Goal: Entertainment & Leisure: Consume media (video, audio)

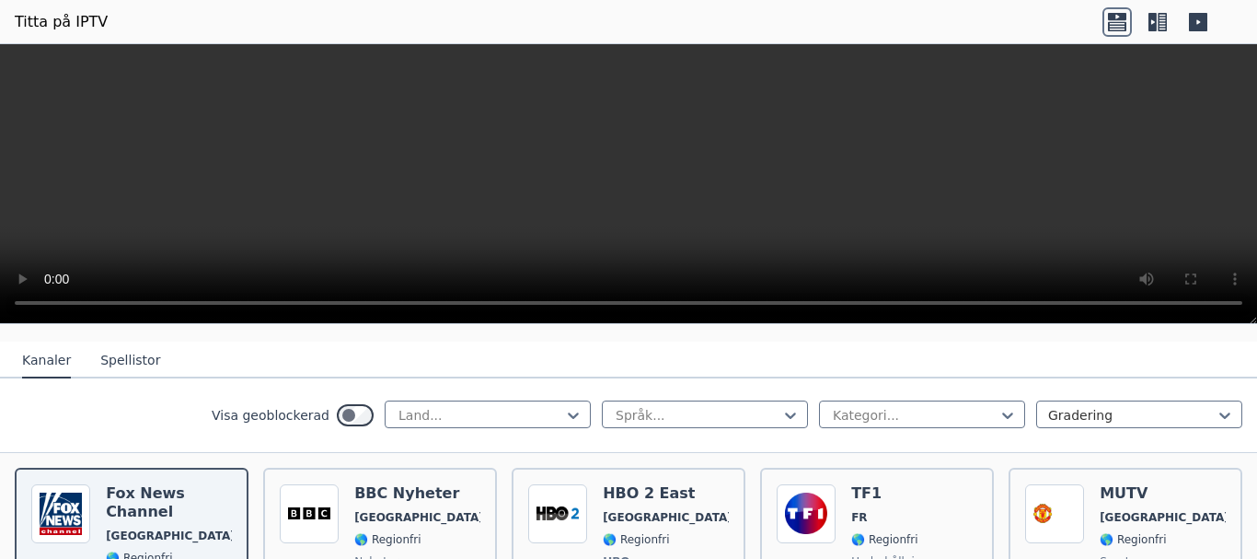
scroll to position [276, 0]
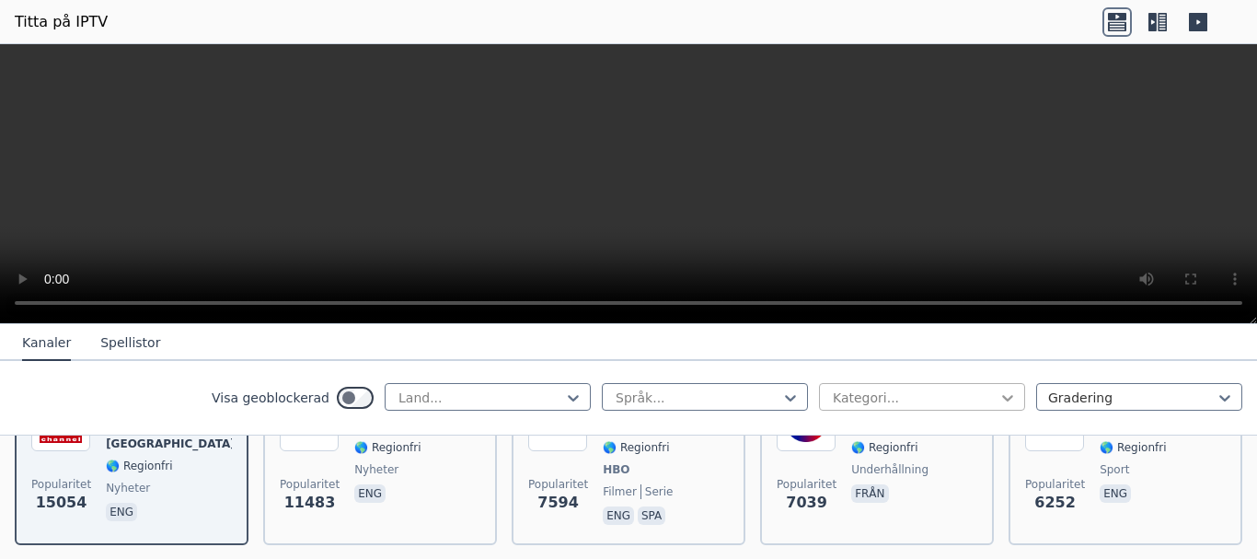
click at [1002, 396] on icon at bounding box center [1007, 398] width 11 height 6
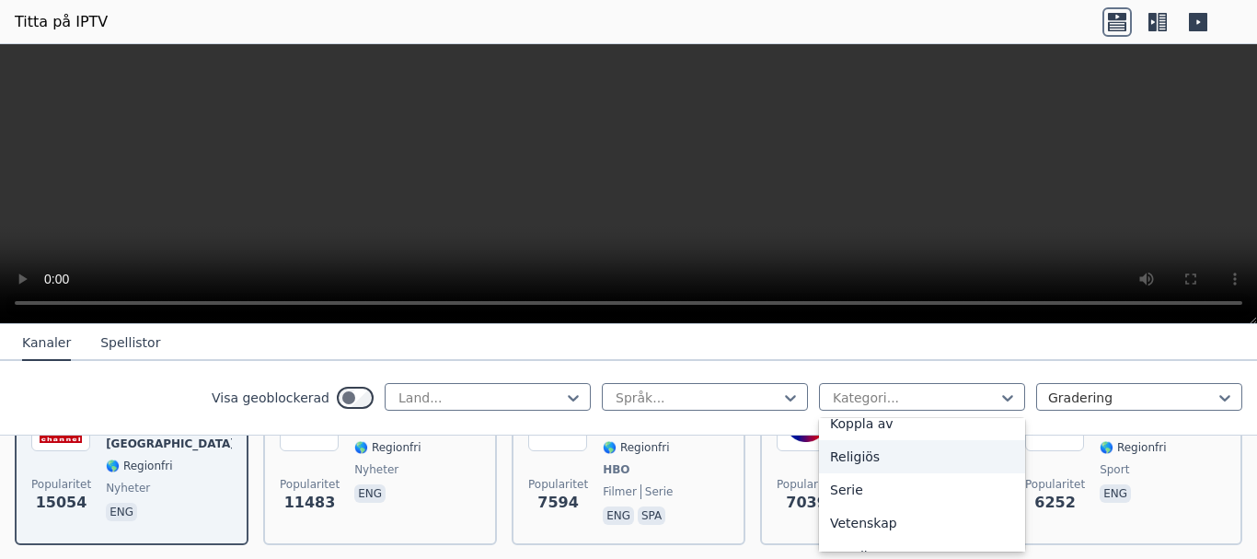
scroll to position [736, 0]
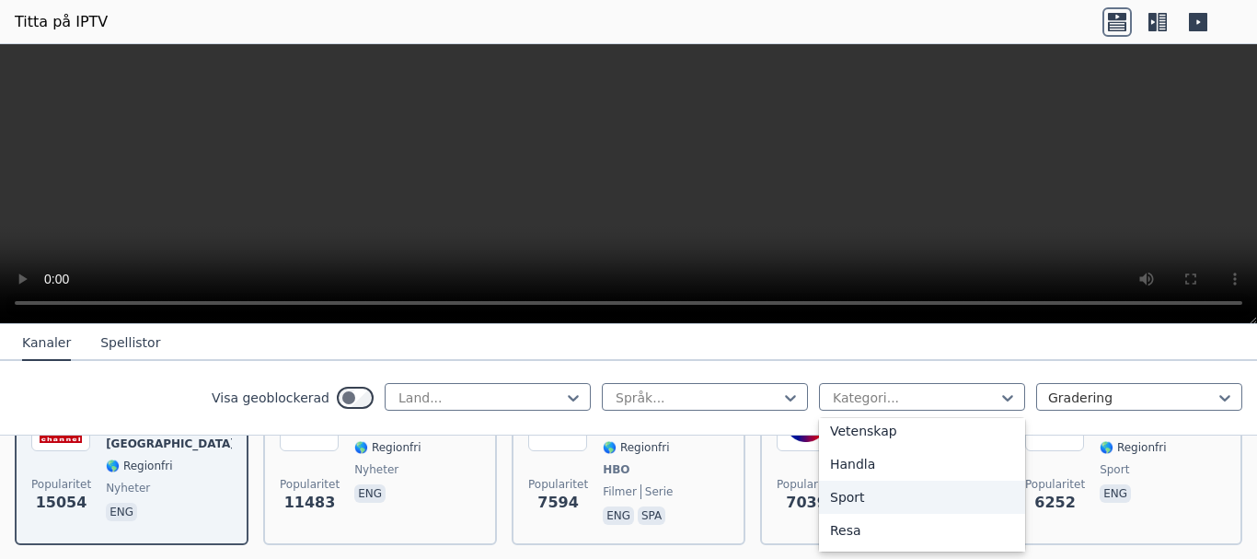
click at [895, 494] on div "Sport" at bounding box center [922, 496] width 206 height 33
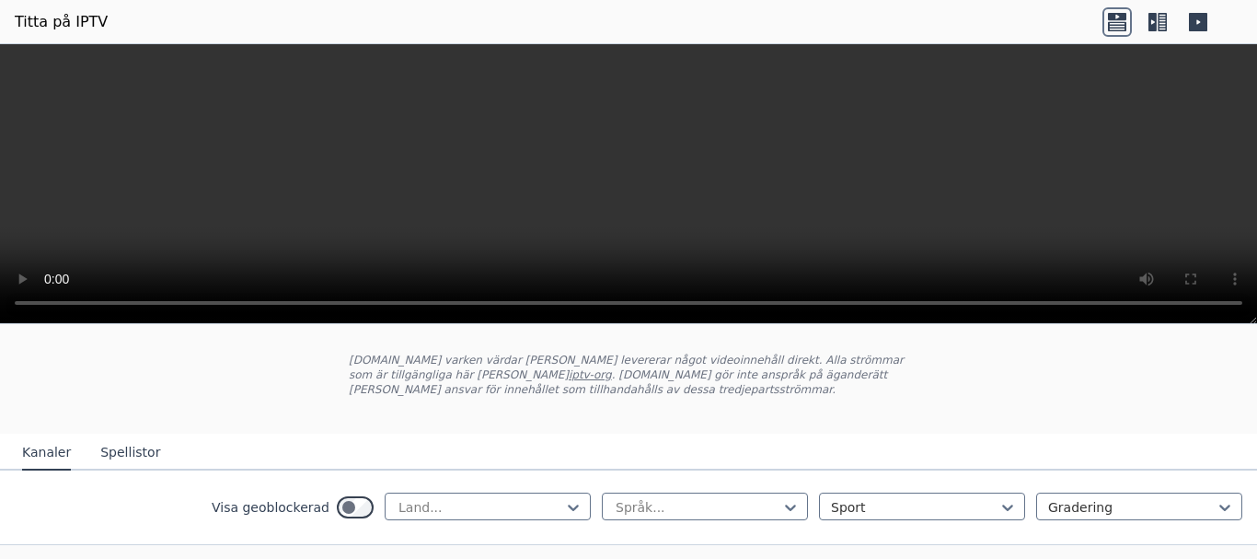
scroll to position [184, 0]
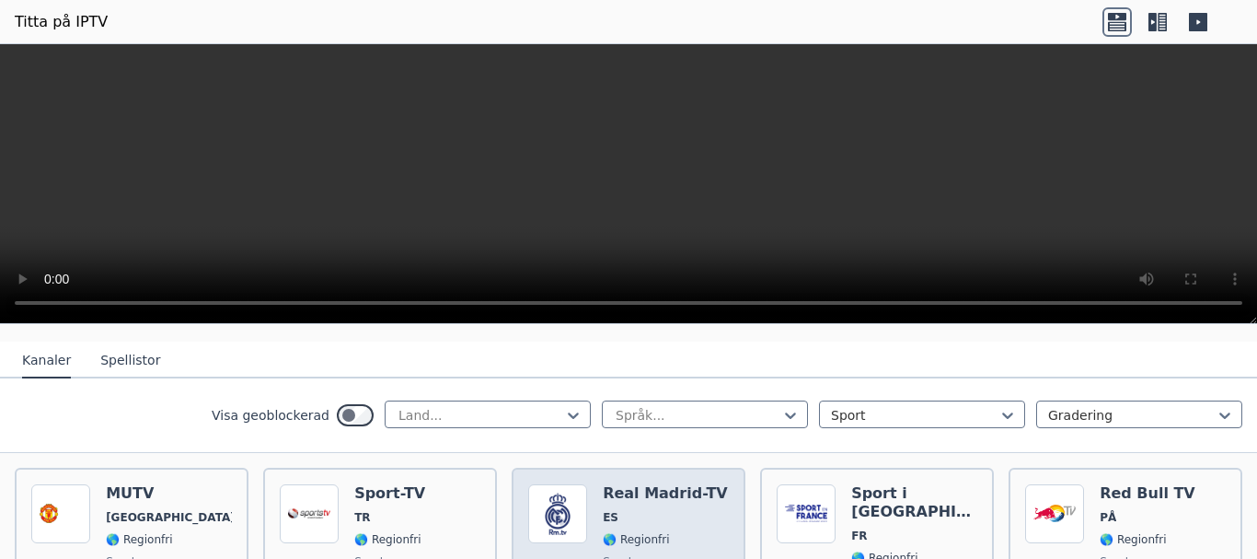
click at [635, 510] on span "ES" at bounding box center [665, 517] width 125 height 15
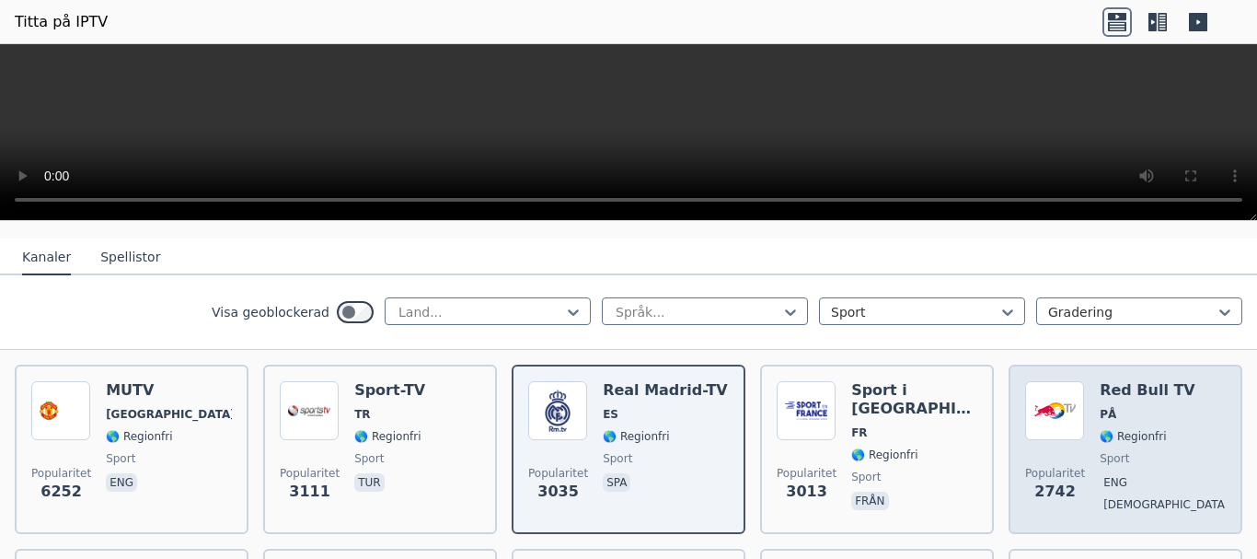
click at [1126, 414] on span "PÅ" at bounding box center [1163, 414] width 126 height 15
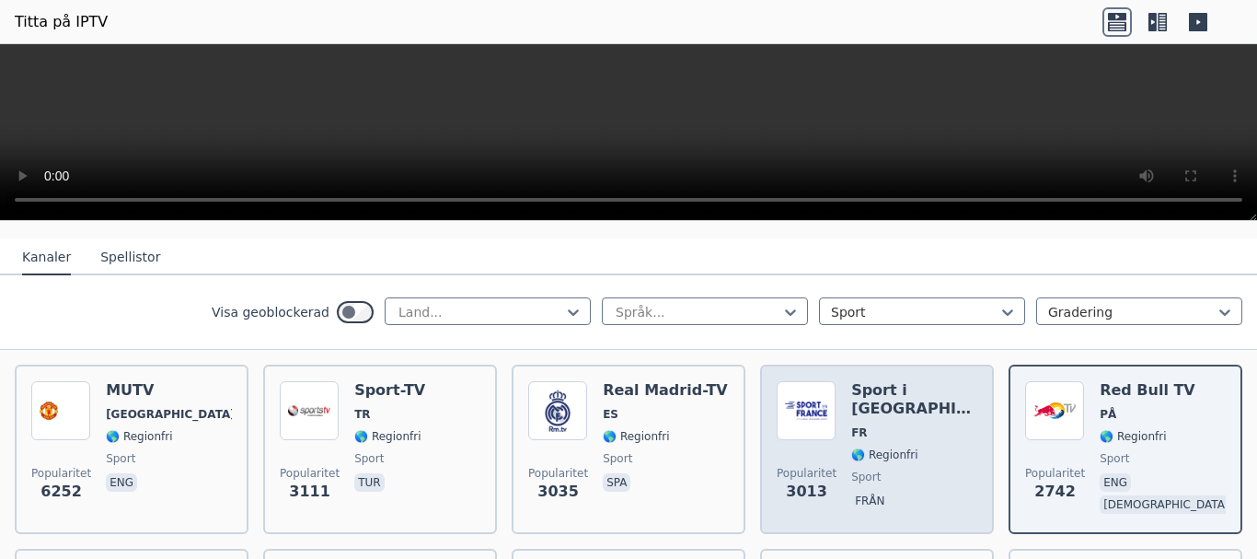
click at [911, 469] on span "sport" at bounding box center [914, 476] width 126 height 15
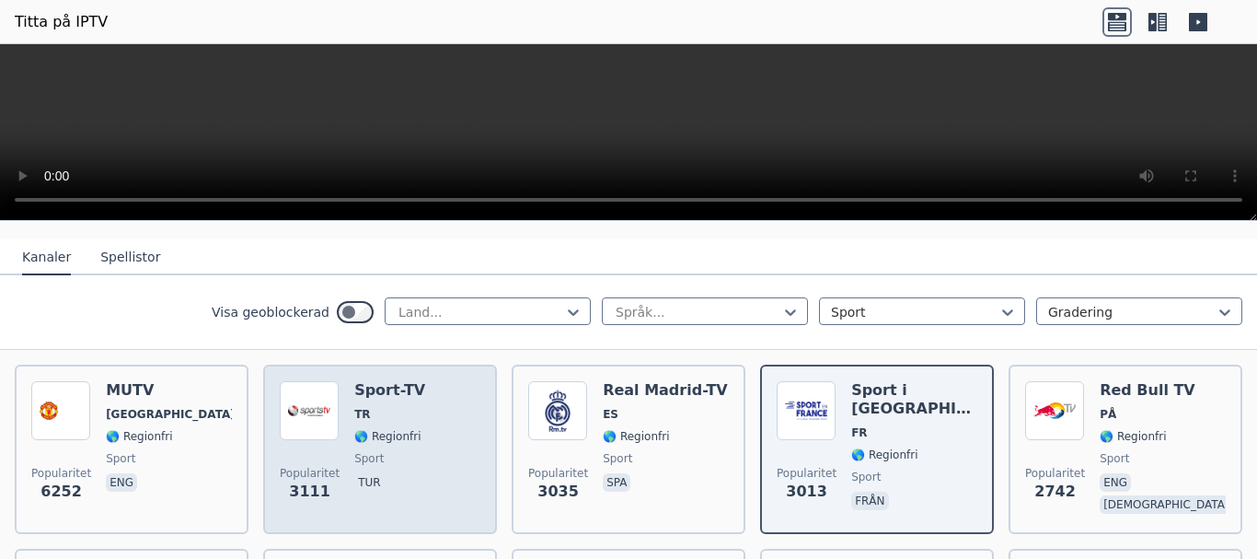
click at [420, 469] on div "Popularitet 3111 Sport-TV TR 🌎 Regionfri sport tur" at bounding box center [380, 449] width 201 height 136
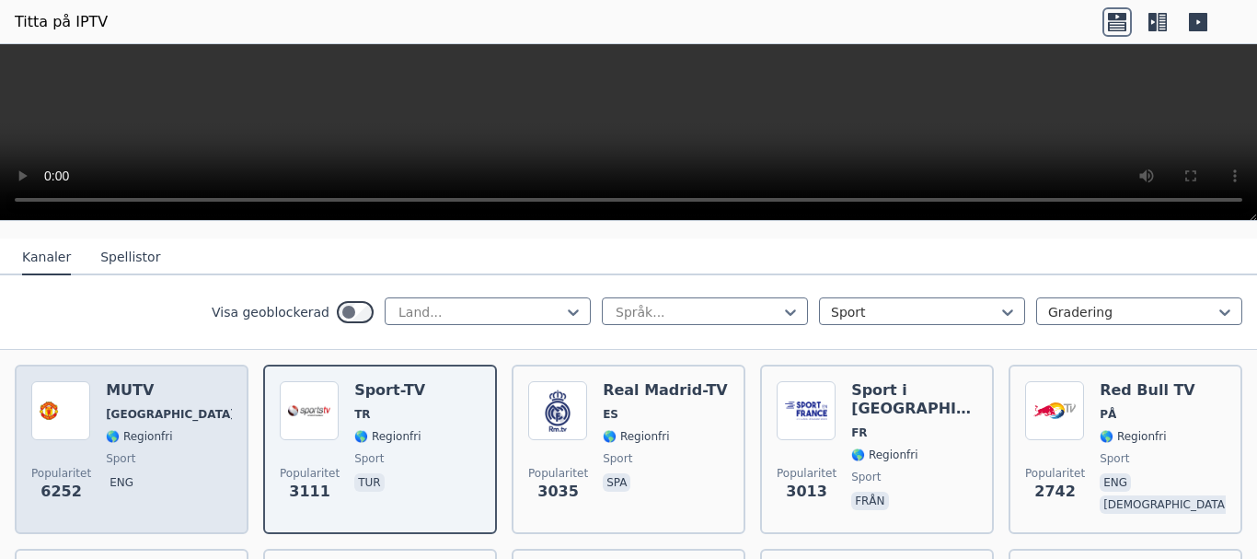
click at [175, 432] on span "🌎 Regionfri" at bounding box center [169, 436] width 126 height 15
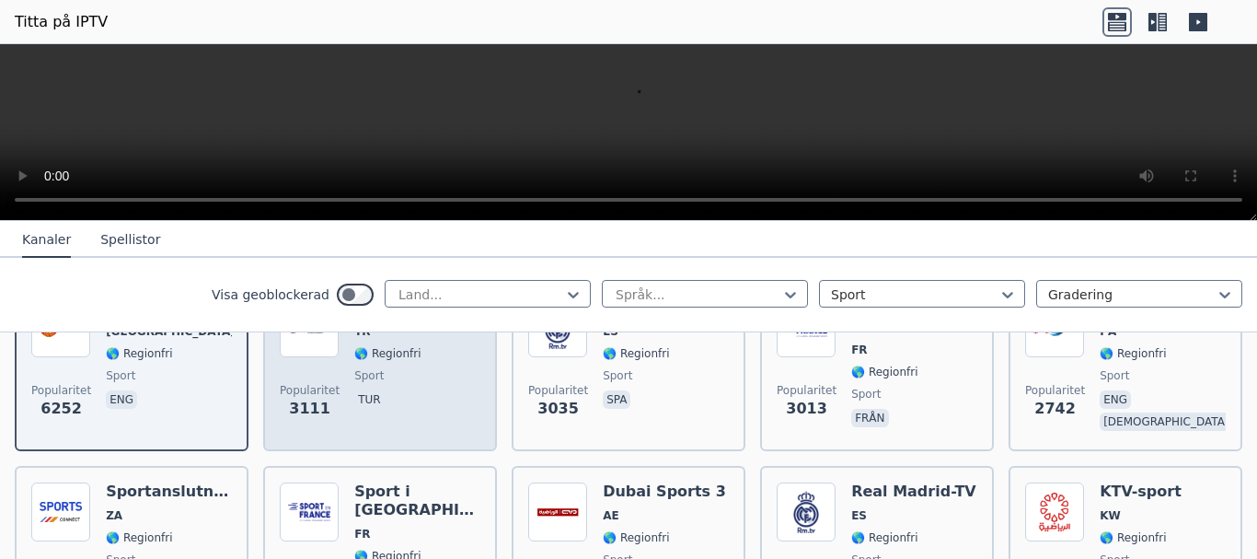
scroll to position [368, 0]
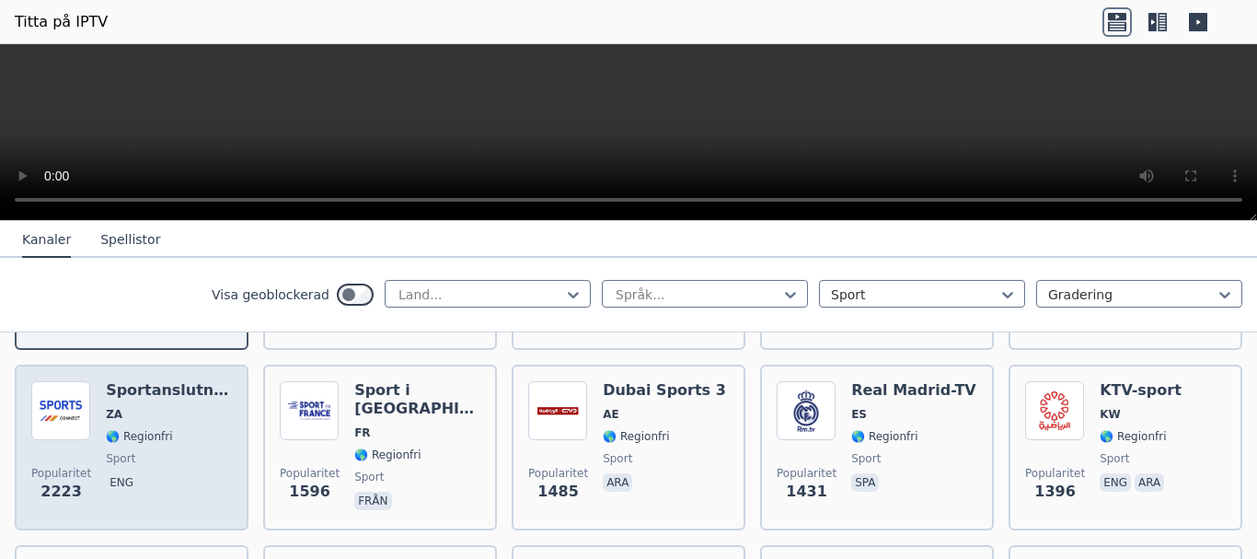
click at [196, 439] on div "Sportanslutning ZA 🌎 Regionfri sport eng" at bounding box center [169, 447] width 126 height 132
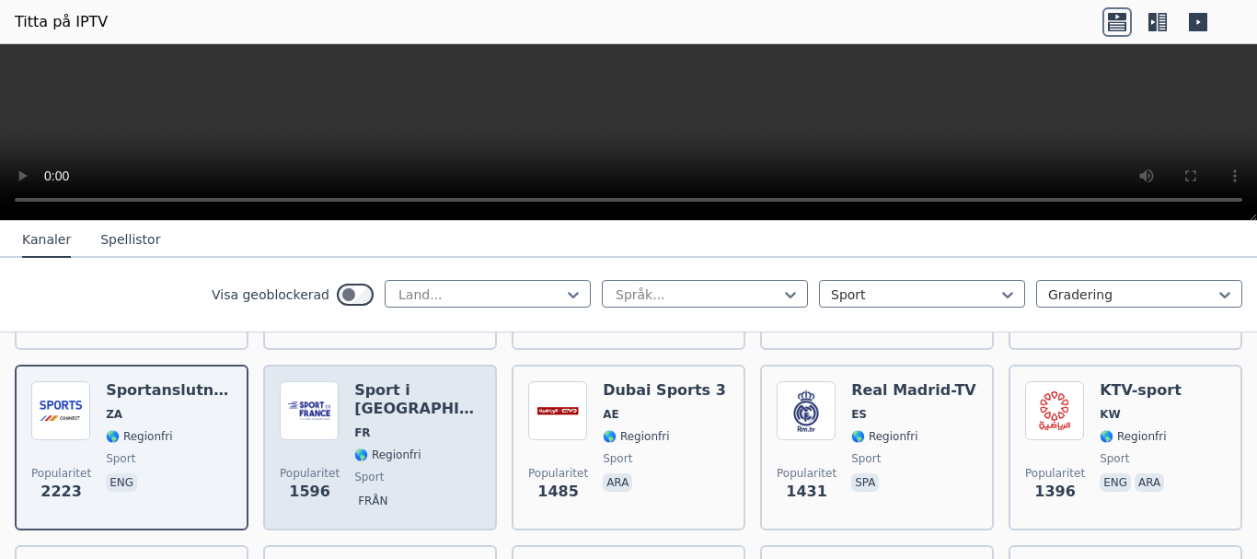
click at [416, 445] on div "Sport i [GEOGRAPHIC_DATA] FR 🌎 Regionfri sport [PERSON_NAME]" at bounding box center [417, 447] width 126 height 132
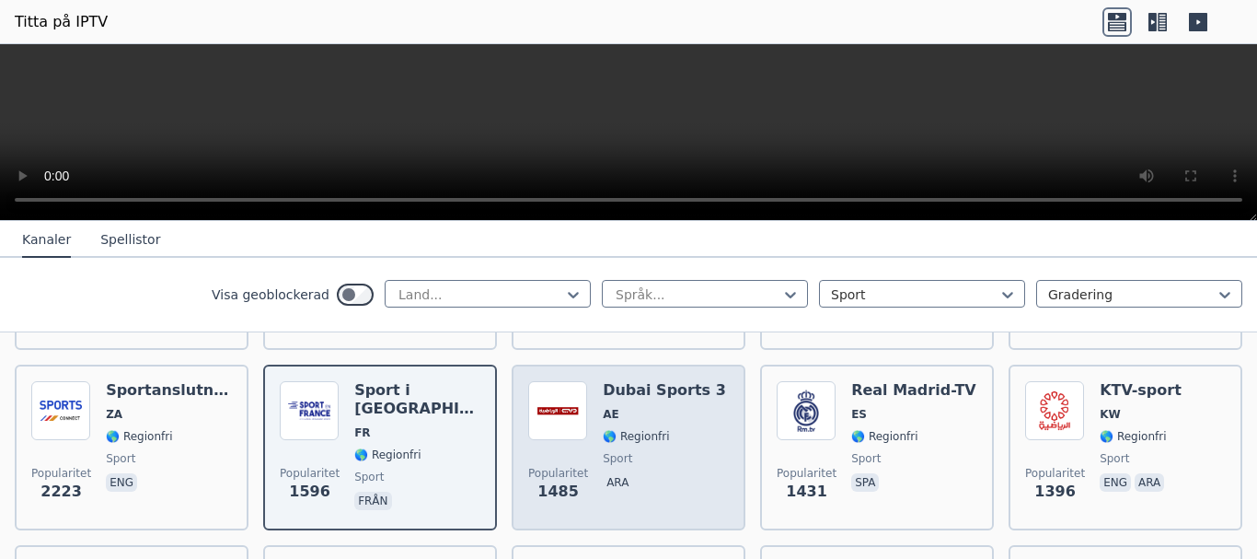
click at [653, 454] on span "sport" at bounding box center [664, 458] width 123 height 15
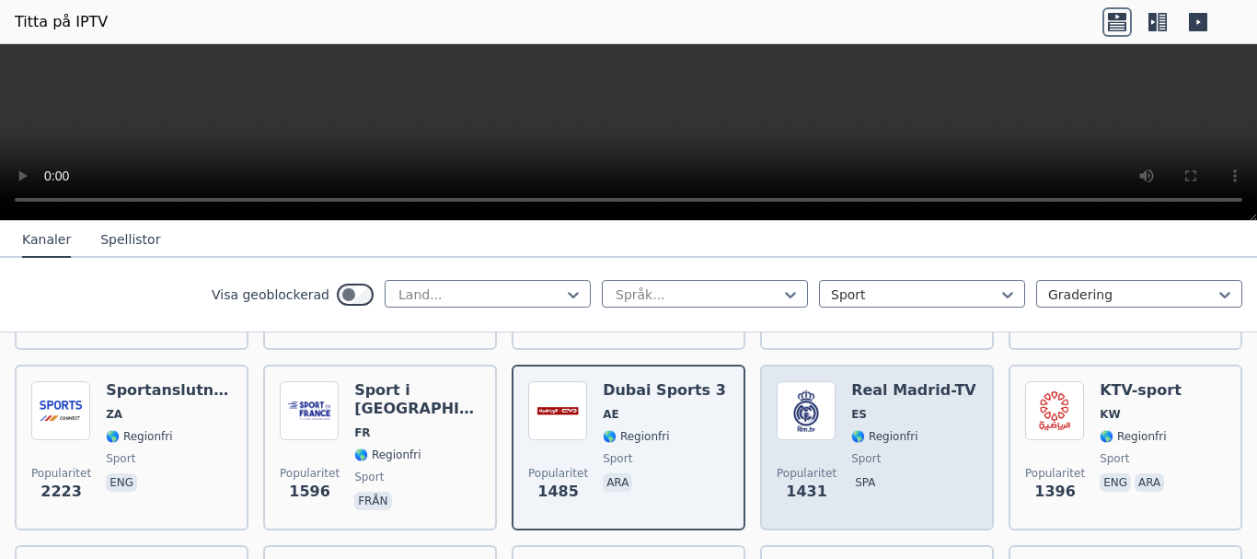
click at [872, 453] on span "sport" at bounding box center [913, 458] width 125 height 15
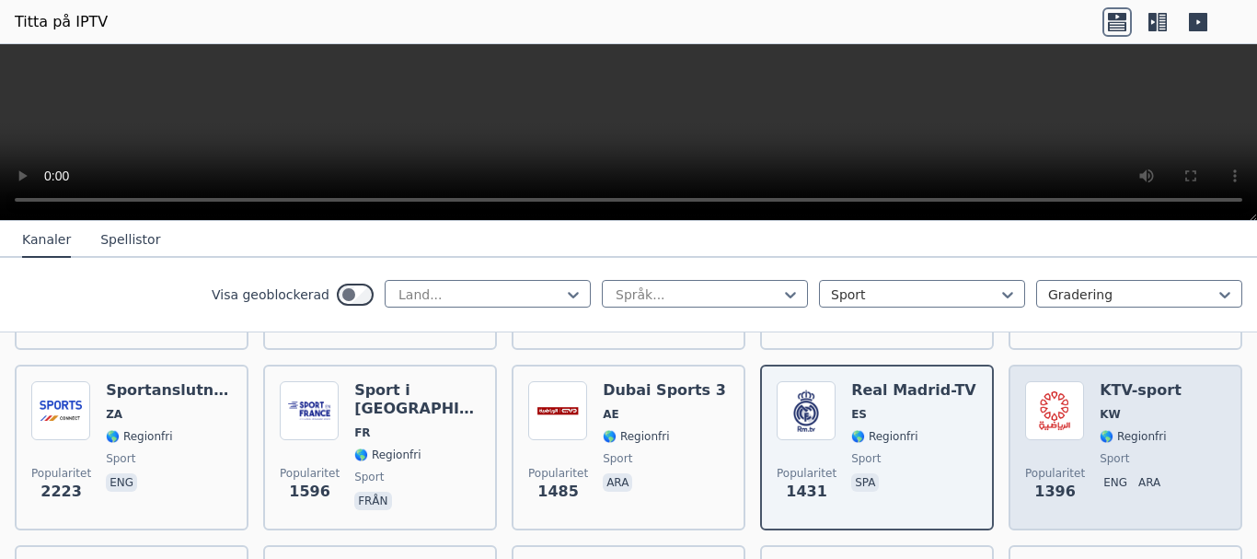
click at [1138, 458] on span "sport" at bounding box center [1141, 458] width 82 height 15
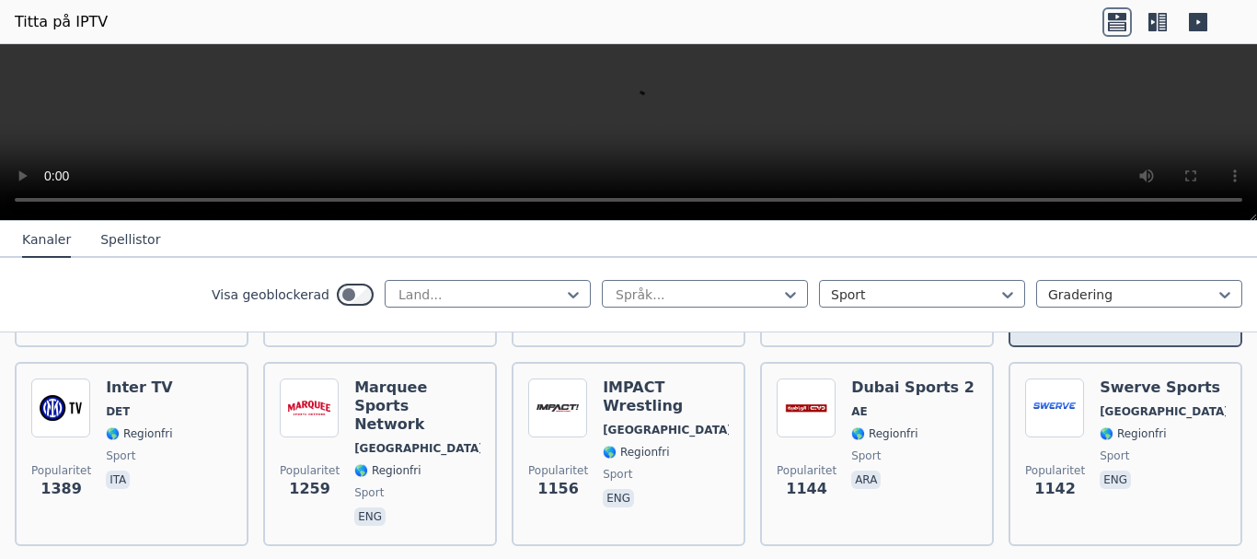
scroll to position [552, 0]
click at [1130, 455] on span "sport" at bounding box center [1163, 454] width 126 height 15
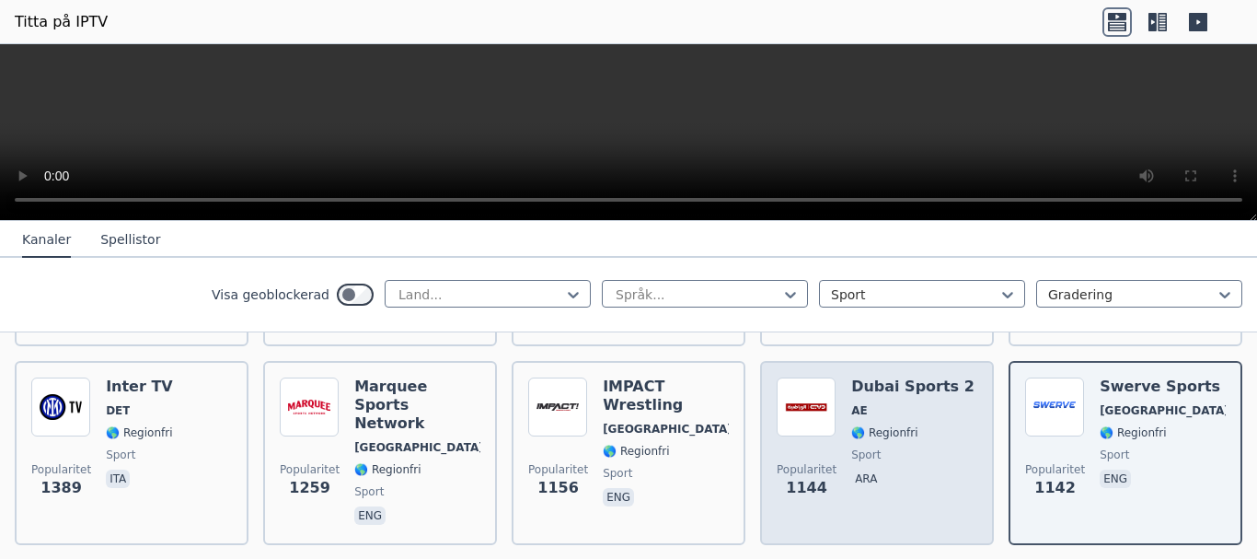
click at [855, 472] on font "ara" at bounding box center [866, 478] width 22 height 13
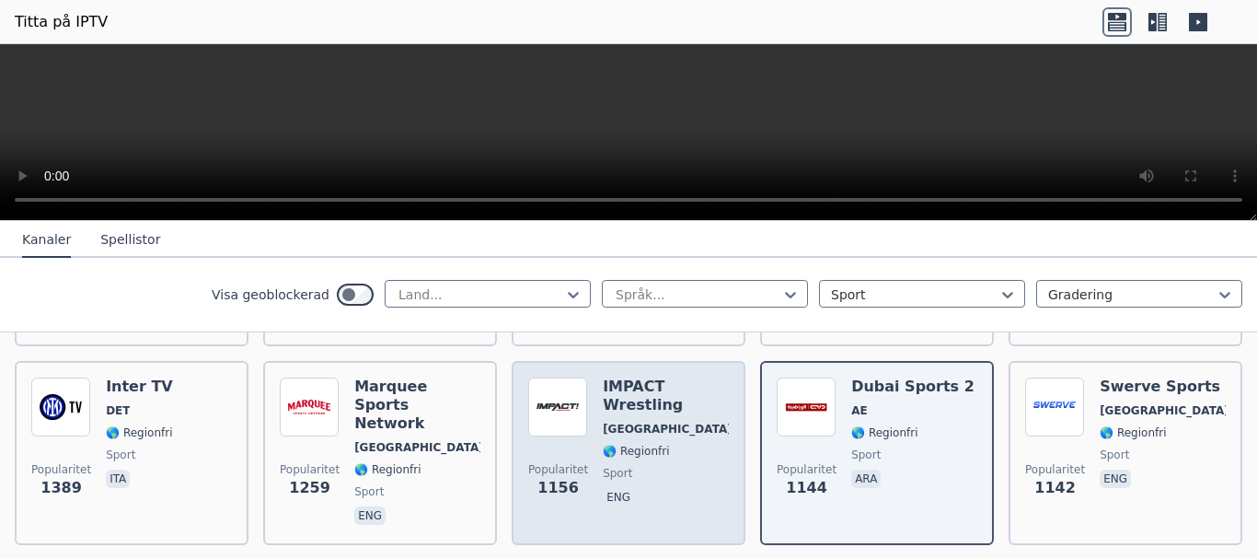
click at [621, 439] on div "IMPACT Wrestling [GEOGRAPHIC_DATA] 🌎 Regionfri sport eng" at bounding box center [666, 452] width 126 height 151
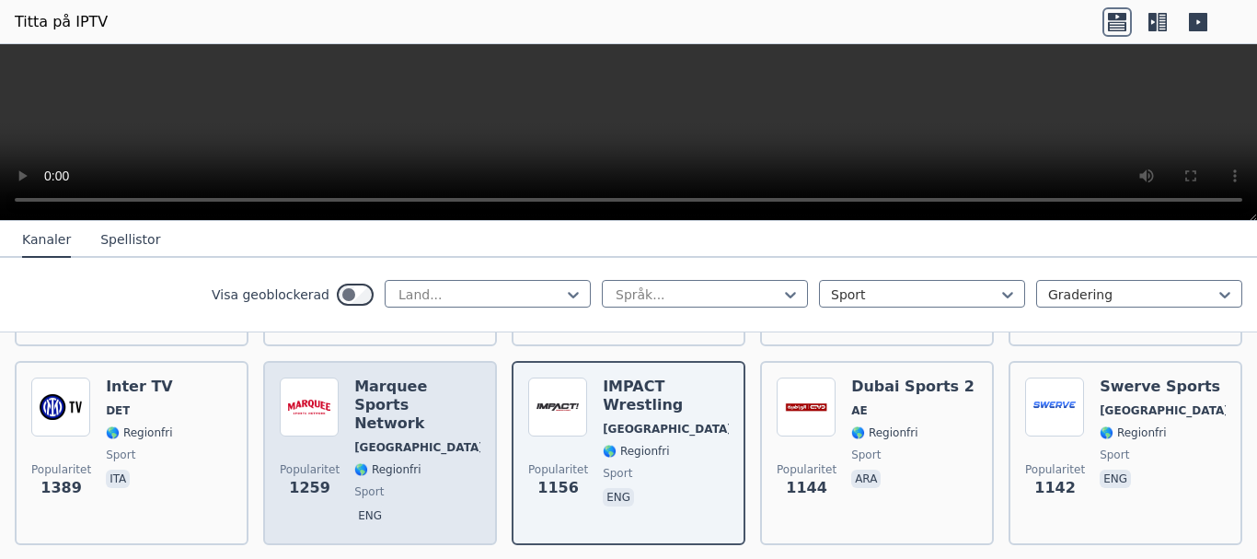
click at [419, 459] on div "Marquee Sports Network [GEOGRAPHIC_DATA] 🌎 Regionfri sport eng" at bounding box center [417, 452] width 126 height 151
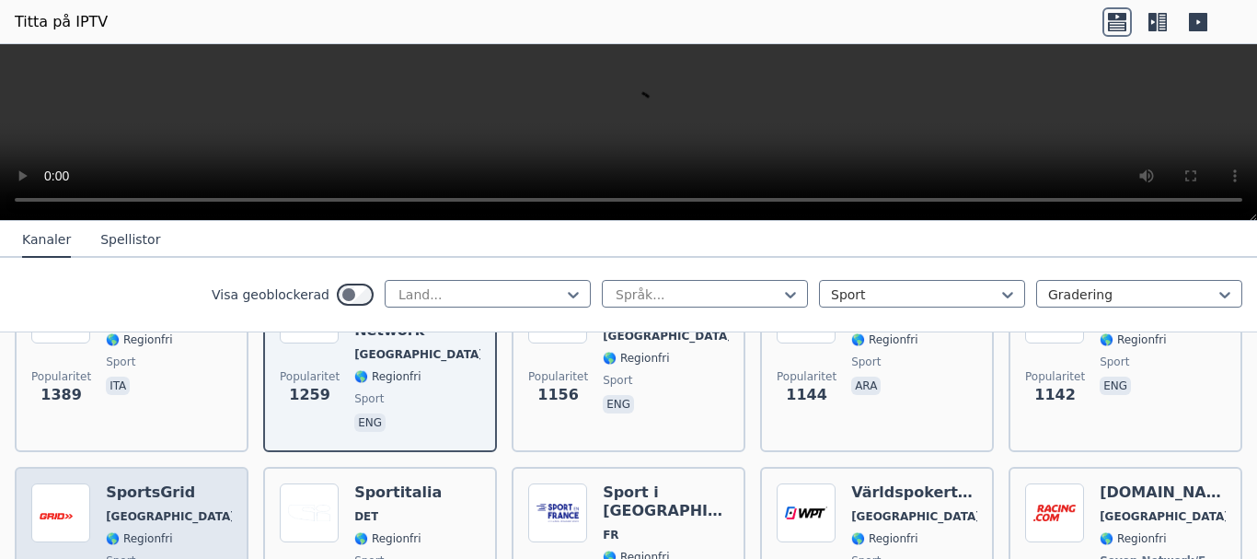
scroll to position [644, 0]
click at [177, 533] on div "Popularitet 1070 SportsGrid [GEOGRAPHIC_DATA] 🌎 Regionfri sport eng" at bounding box center [131, 552] width 201 height 136
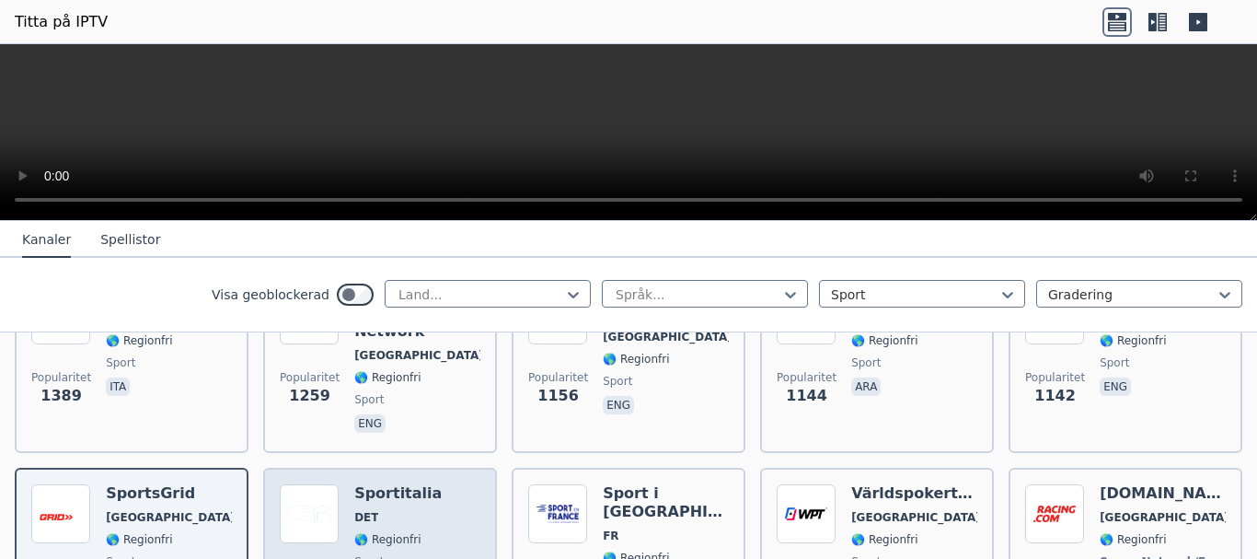
click at [362, 527] on div "Sportitalia DET 🌎 Regionfri sport ita" at bounding box center [397, 552] width 87 height 136
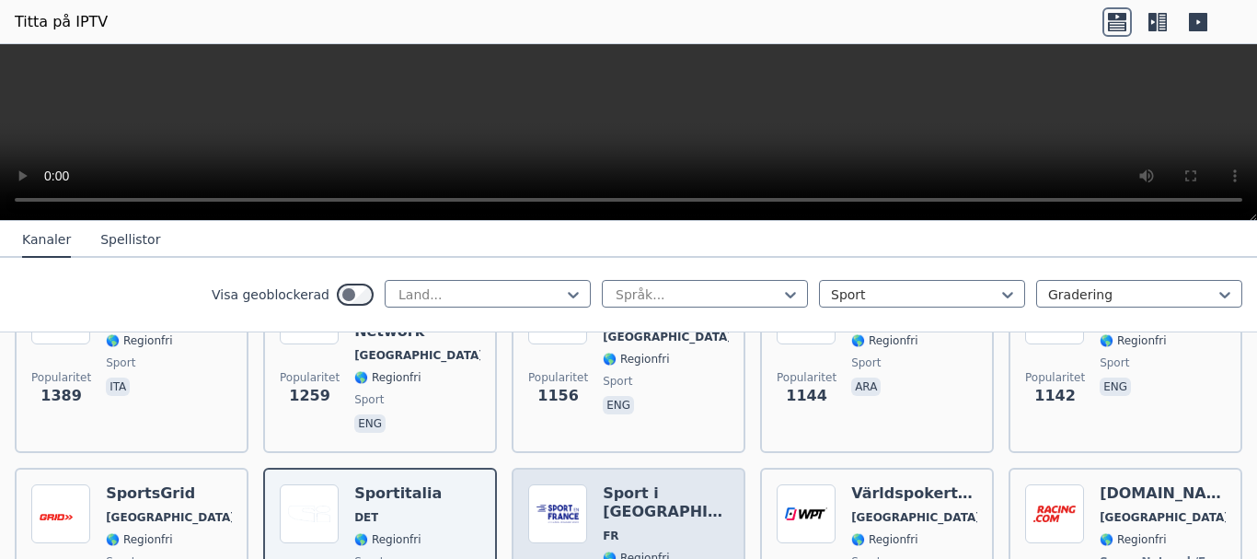
click at [685, 506] on div "Sport i [GEOGRAPHIC_DATA] FR 🌎 Regionfri sport [PERSON_NAME]" at bounding box center [666, 552] width 126 height 136
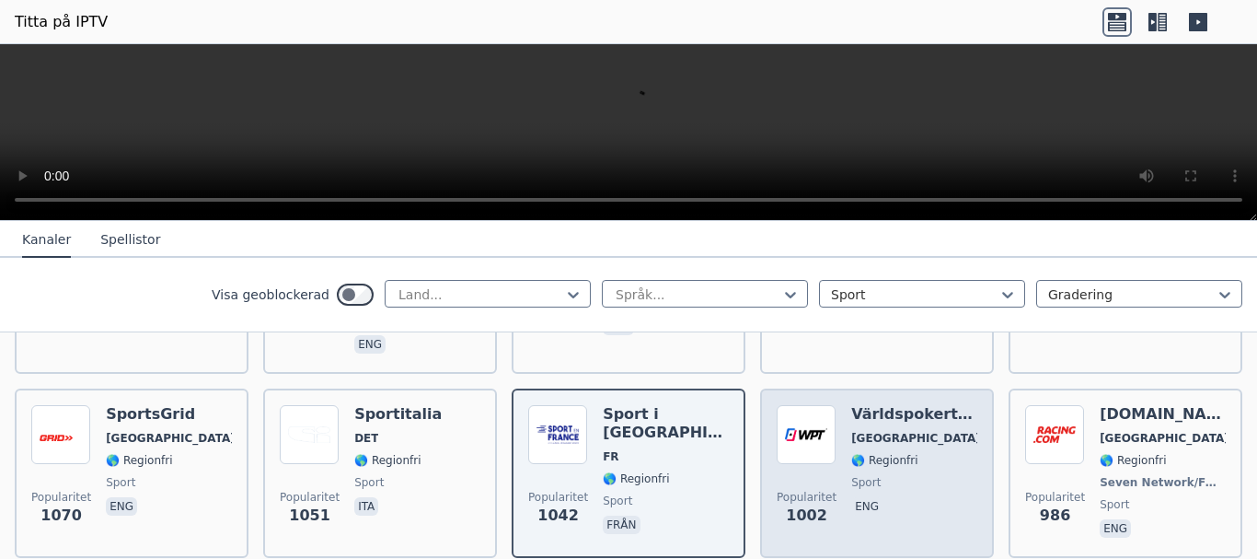
scroll to position [828, 0]
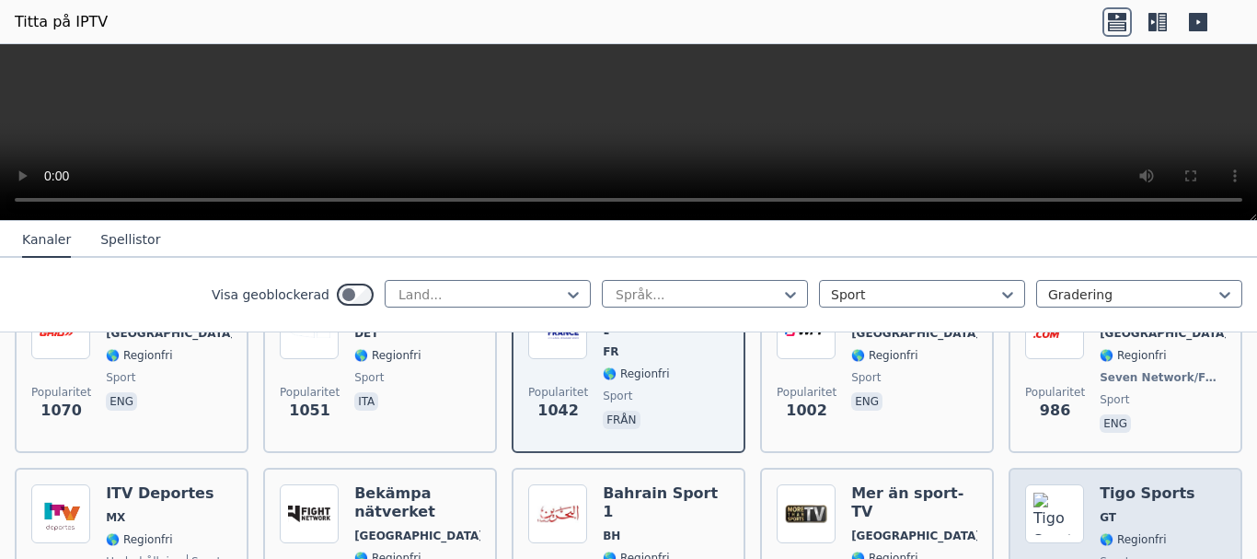
click at [1134, 507] on div "Tigo Sports GT 🌎 Regionfri sport spa" at bounding box center [1147, 550] width 95 height 132
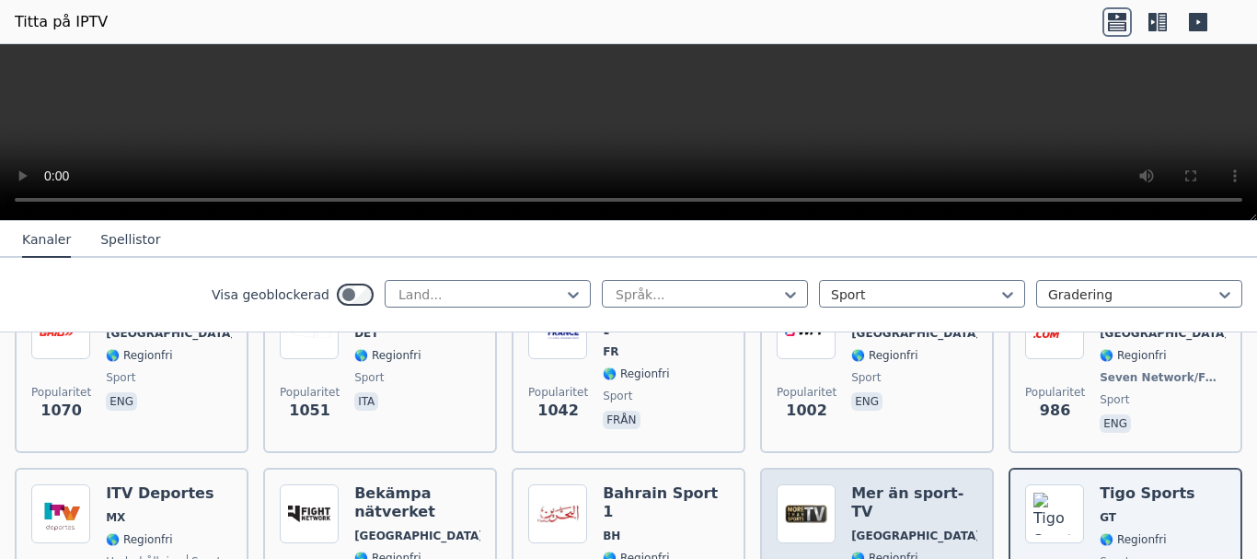
click at [871, 551] on font "🌎 Regionfri" at bounding box center [884, 557] width 66 height 13
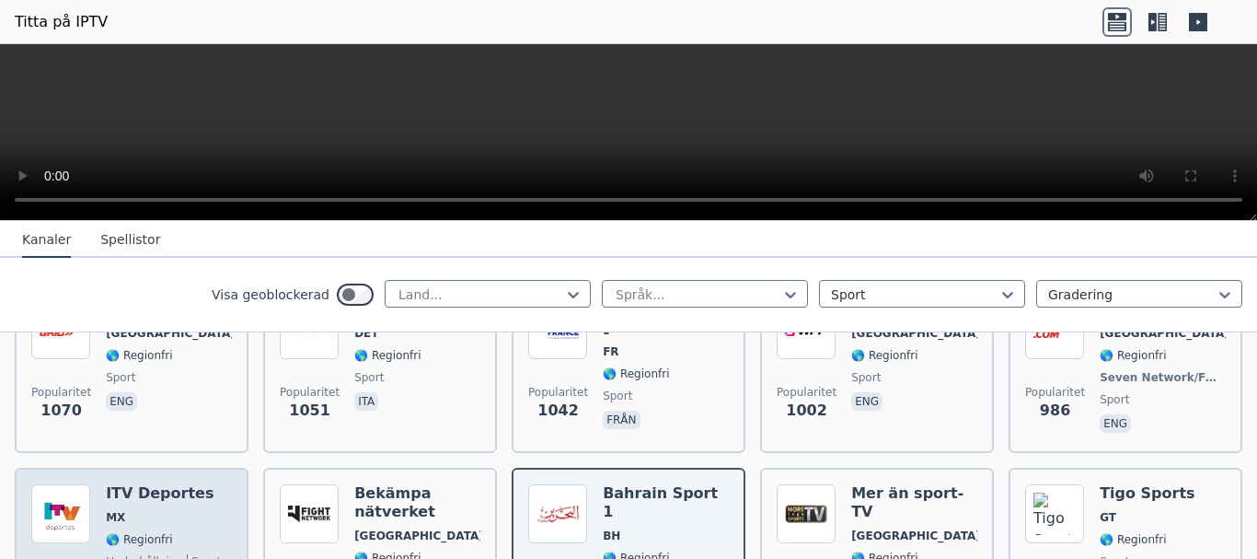
click at [143, 533] on font "🌎 Regionfri" at bounding box center [139, 539] width 66 height 13
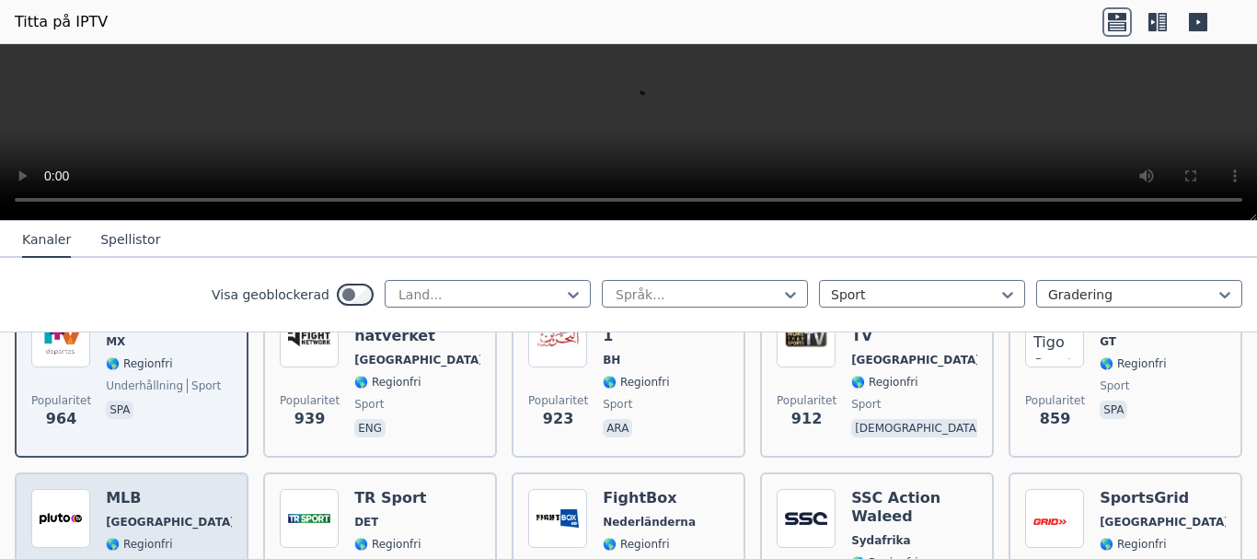
scroll to position [1012, 0]
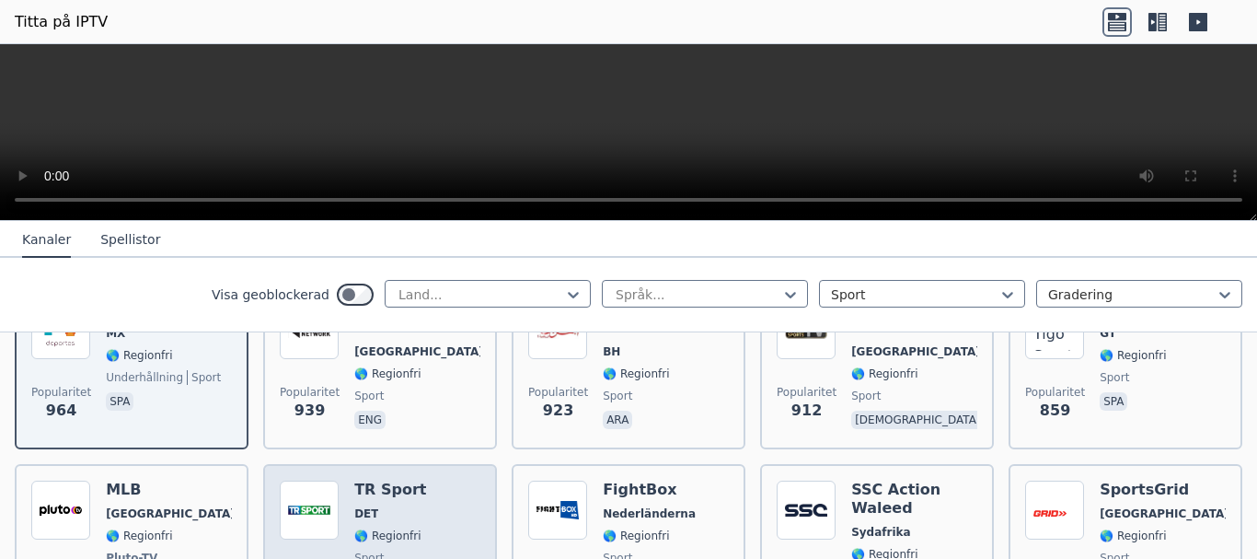
click at [403, 524] on div "TR Sport DET 🌎 Regionfri sport ita" at bounding box center [390, 548] width 72 height 136
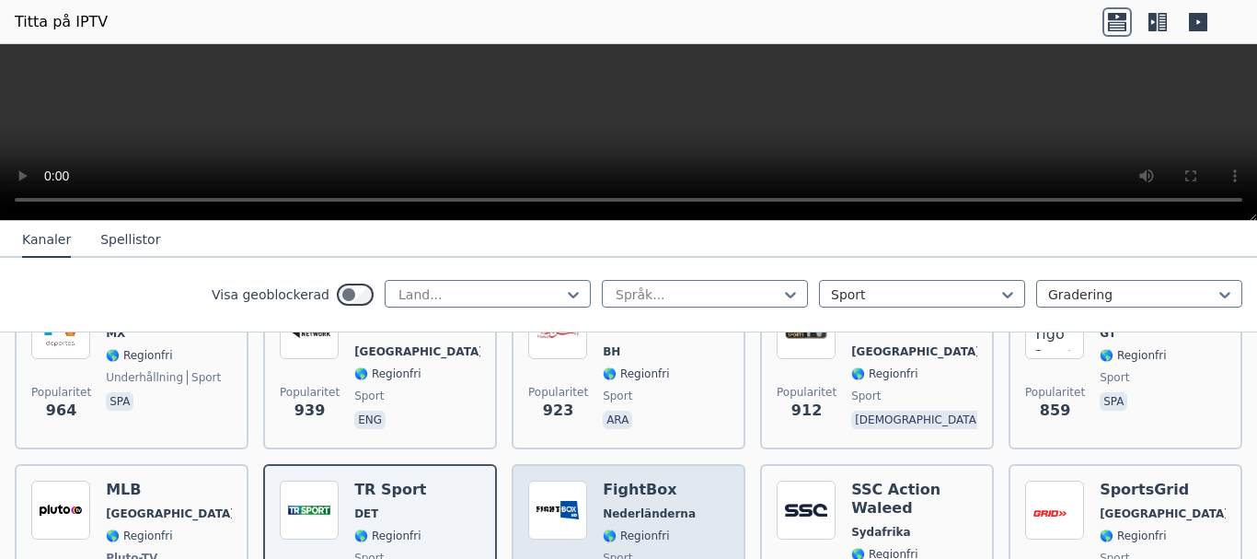
click at [662, 528] on span "🌎 Regionfri" at bounding box center [649, 535] width 93 height 15
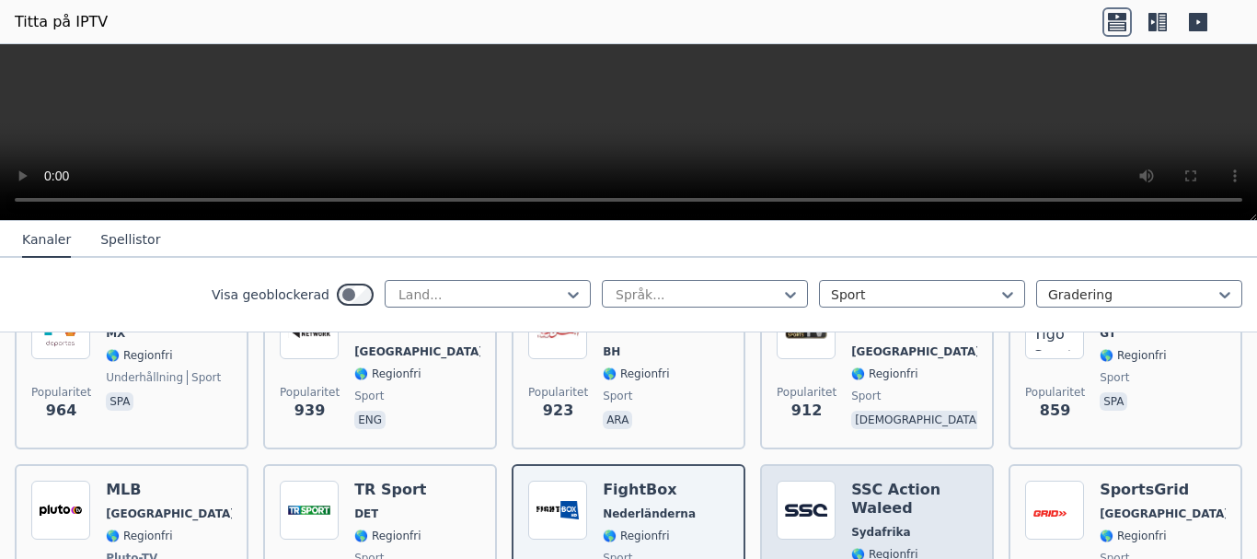
click at [899, 524] on span "Sydafrika" at bounding box center [914, 531] width 126 height 15
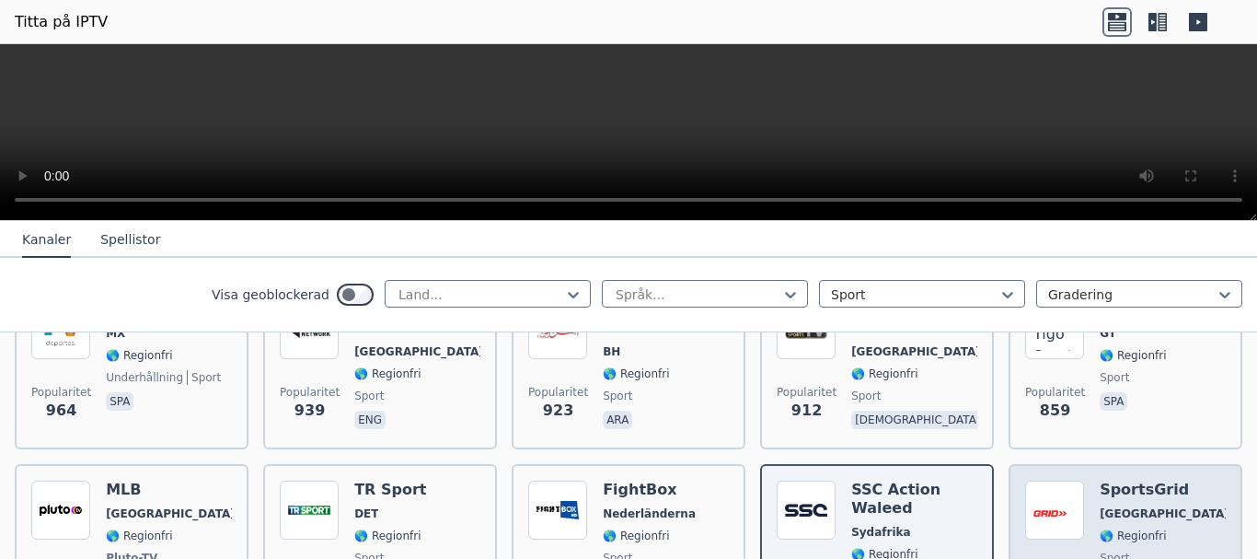
click at [1123, 500] on div "SportsGrid [GEOGRAPHIC_DATA] 🌎 Regionfri sport eng" at bounding box center [1163, 548] width 126 height 136
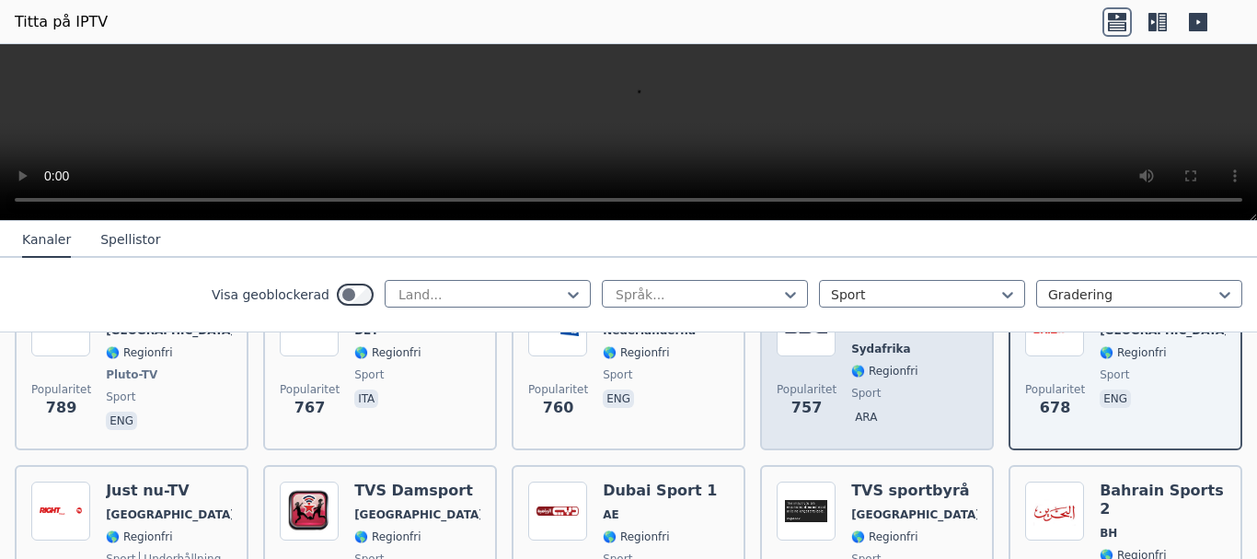
scroll to position [1196, 0]
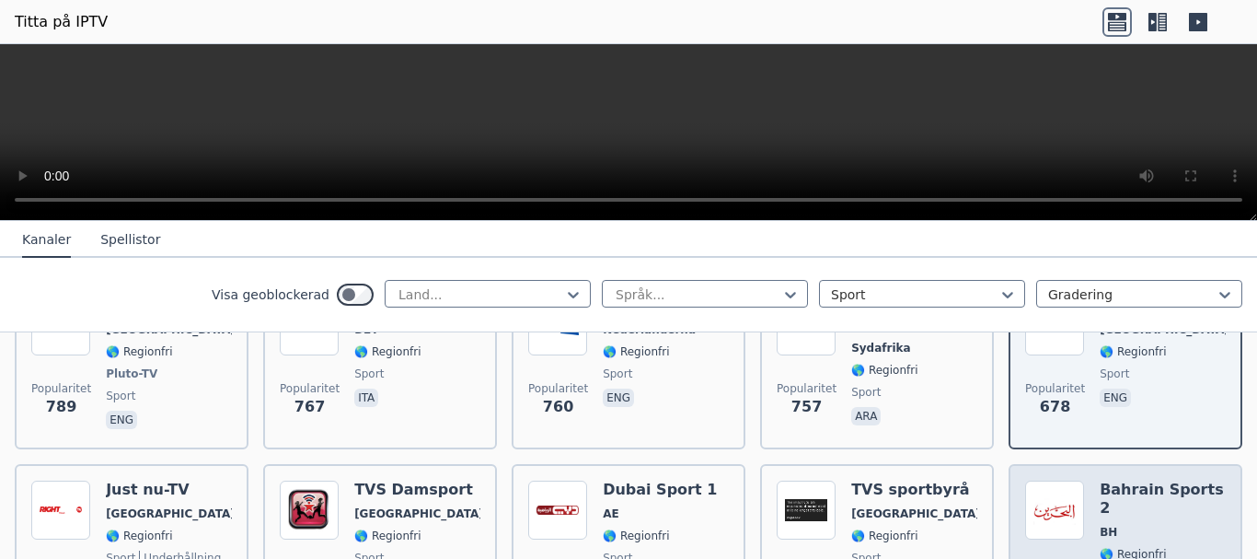
click at [1141, 547] on font "🌎 Regionfri" at bounding box center [1133, 553] width 66 height 13
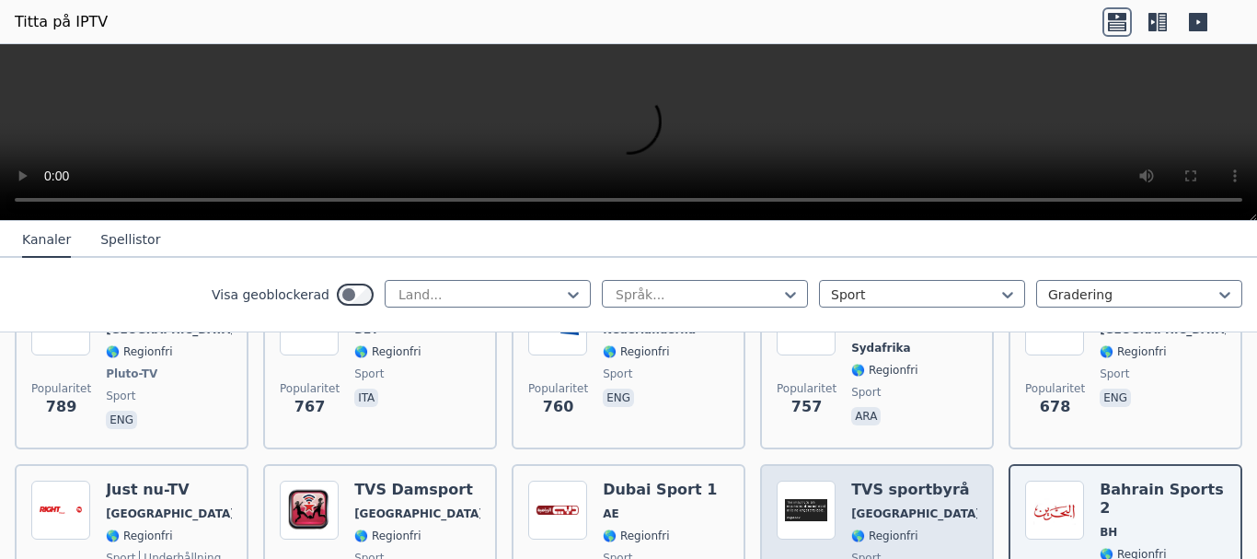
scroll to position [1288, 0]
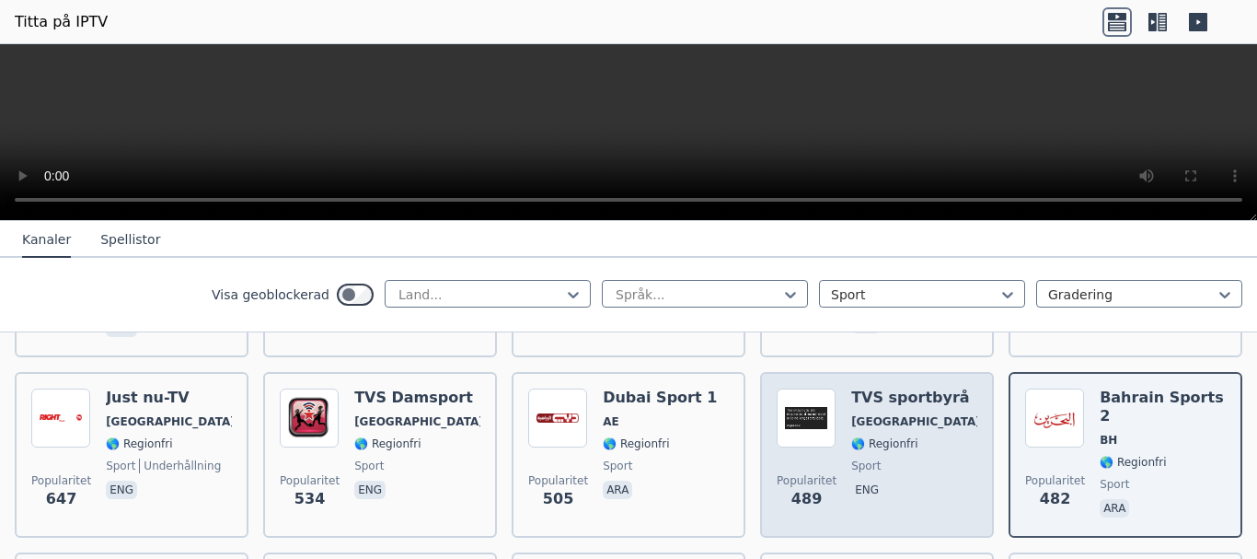
click at [853, 480] on p "eng" at bounding box center [866, 489] width 31 height 18
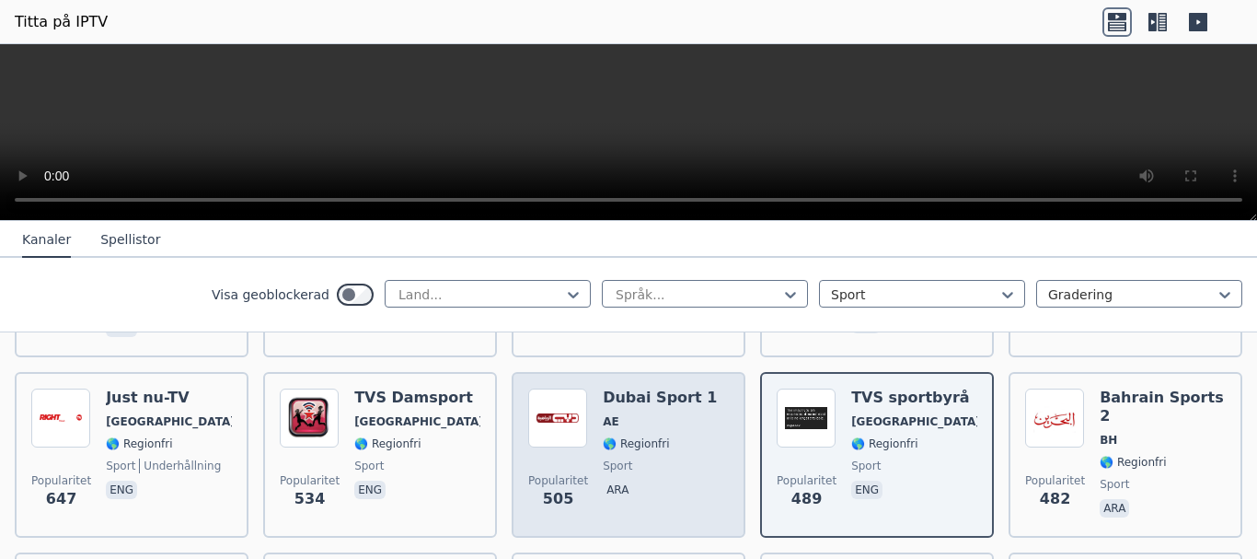
click at [597, 467] on div "Popularitet 505 Dubai Sport 1 AE 🌎 Regionfri sport ara" at bounding box center [628, 454] width 201 height 132
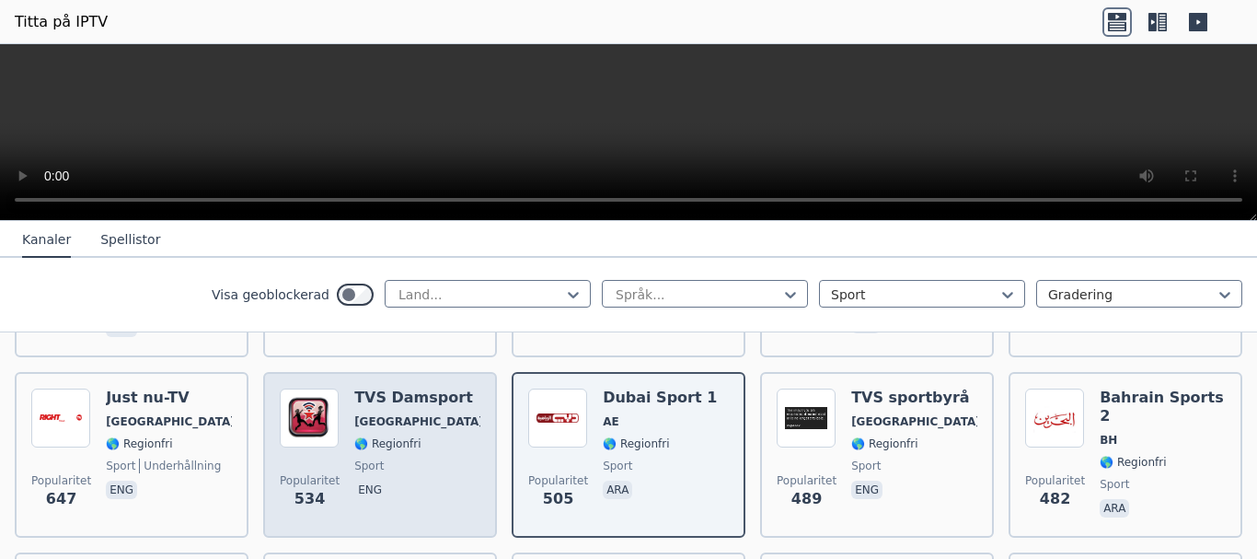
click at [371, 483] on font "eng" at bounding box center [370, 489] width 24 height 13
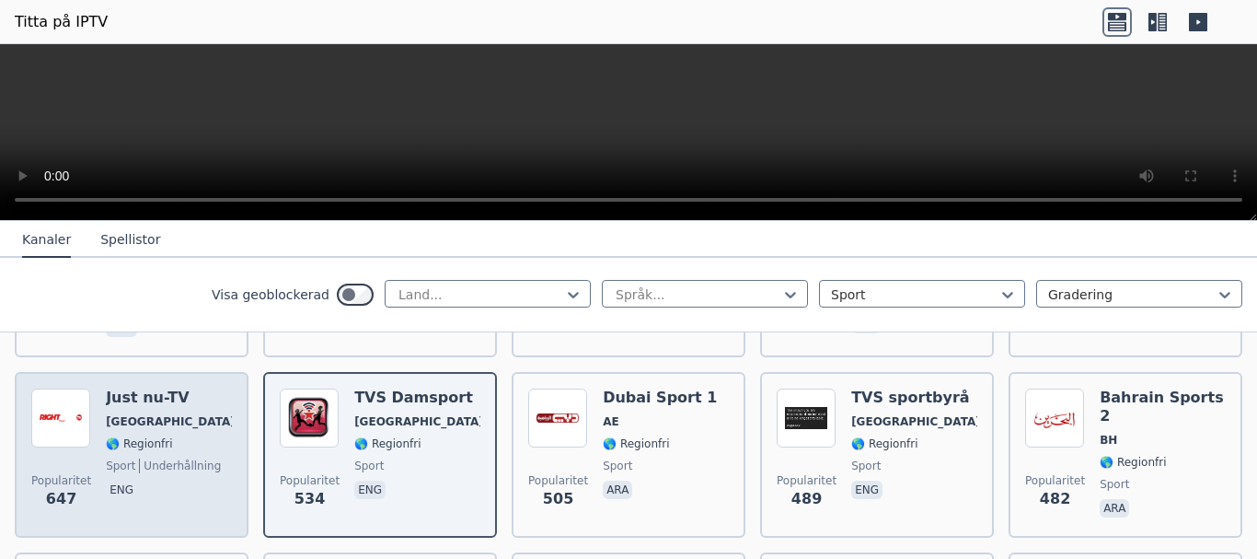
click at [147, 459] on font "underhållning" at bounding box center [182, 465] width 77 height 13
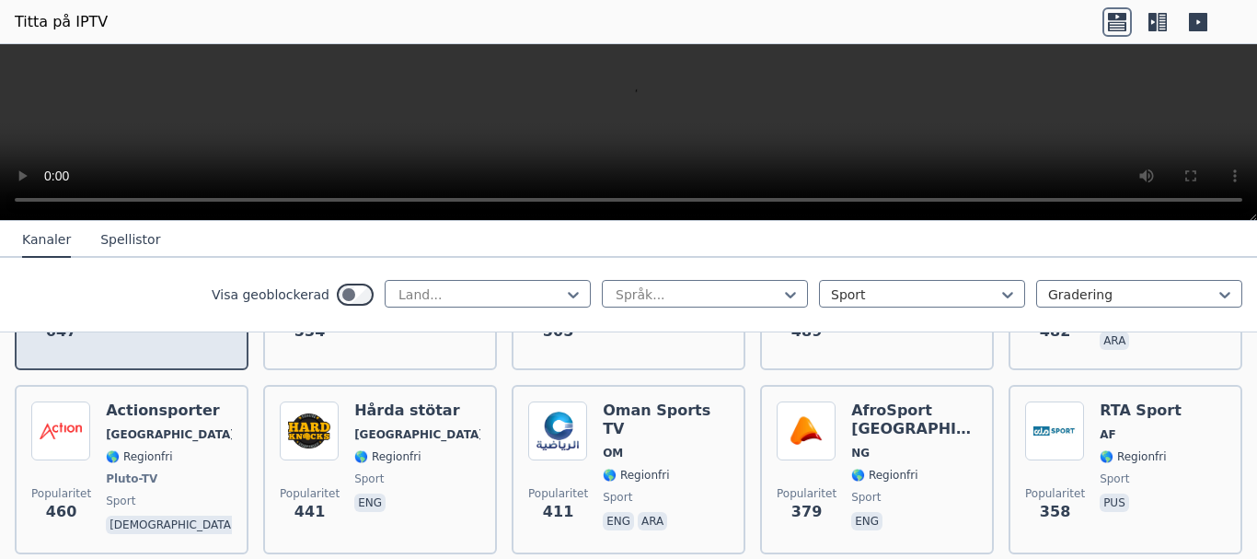
scroll to position [1472, 0]
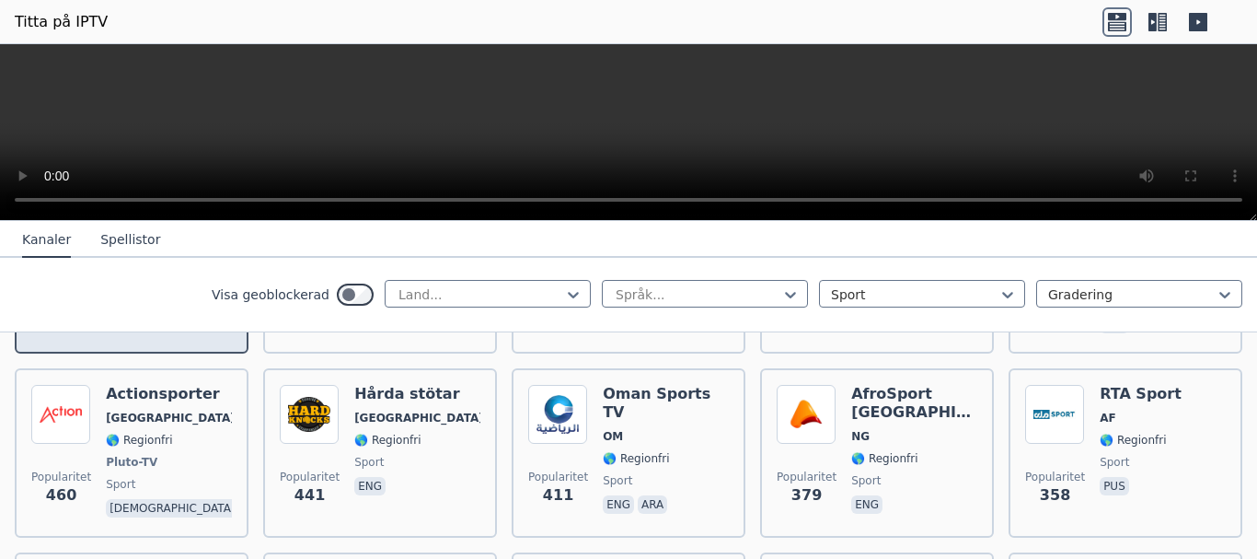
click at [147, 455] on font "Pluto-TV" at bounding box center [132, 461] width 52 height 13
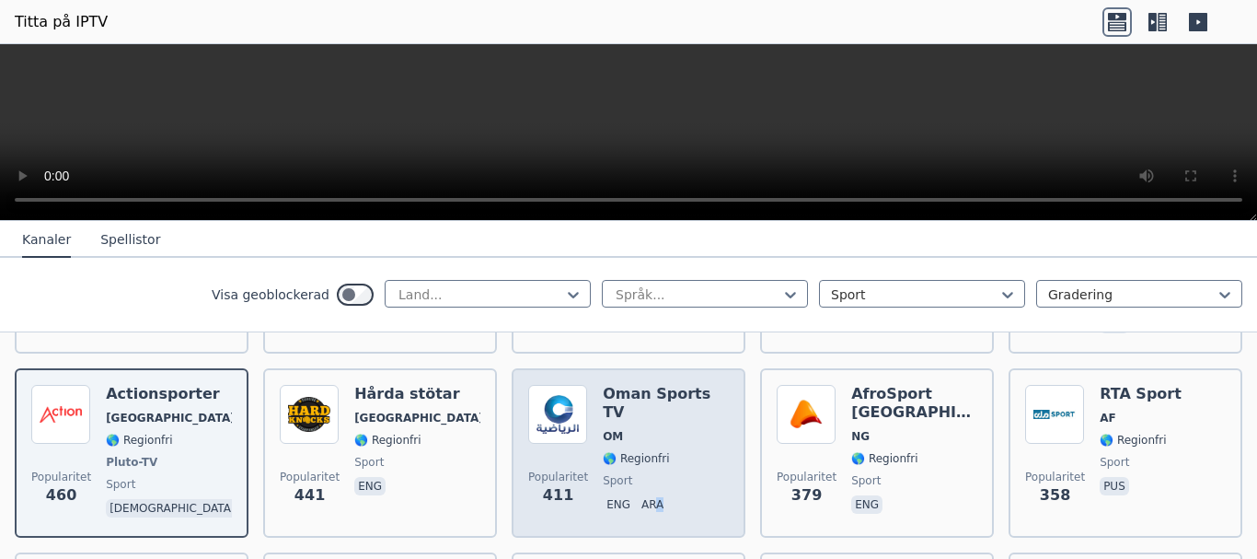
click at [649, 498] on font "ara" at bounding box center [652, 504] width 22 height 13
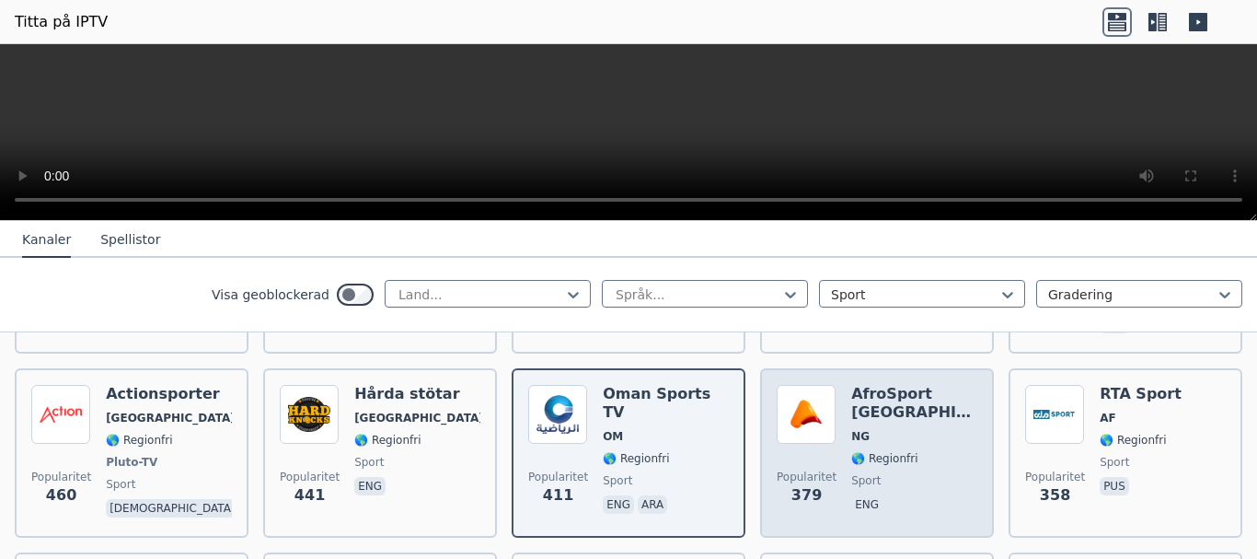
click at [891, 495] on span "eng" at bounding box center [914, 506] width 126 height 22
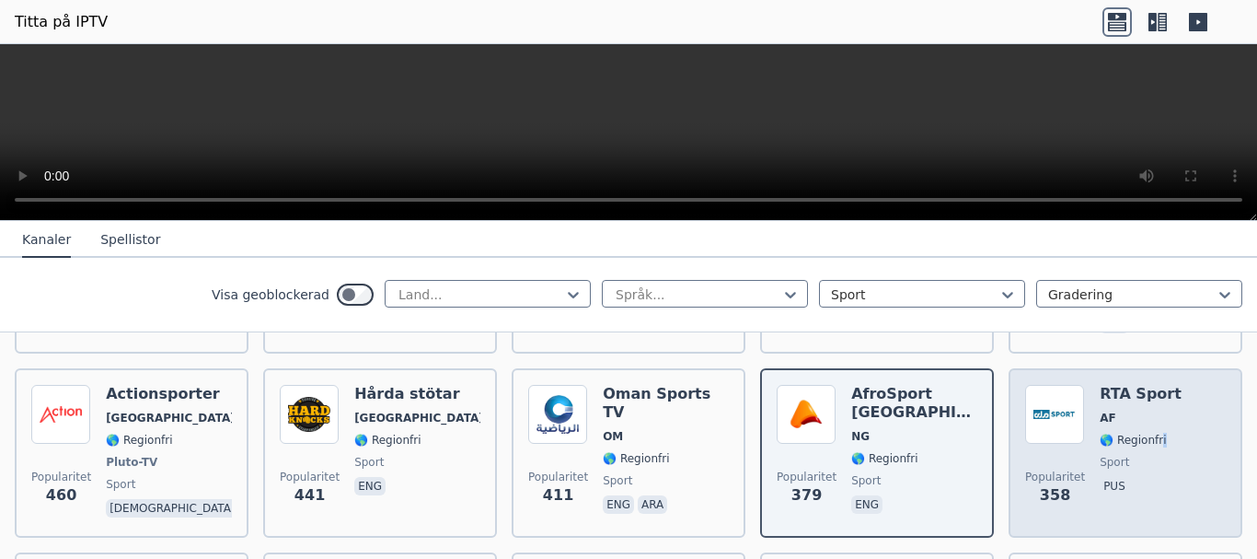
click at [1145, 425] on div "RTA Sport AF 🌎 Regionfri sport pus" at bounding box center [1141, 453] width 82 height 136
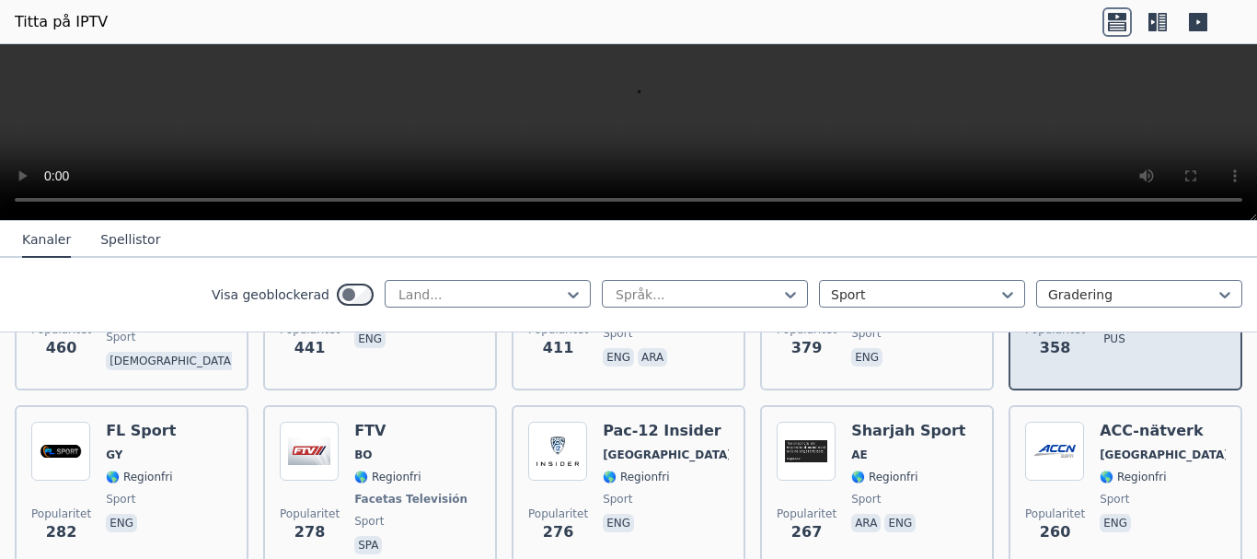
scroll to position [1656, 0]
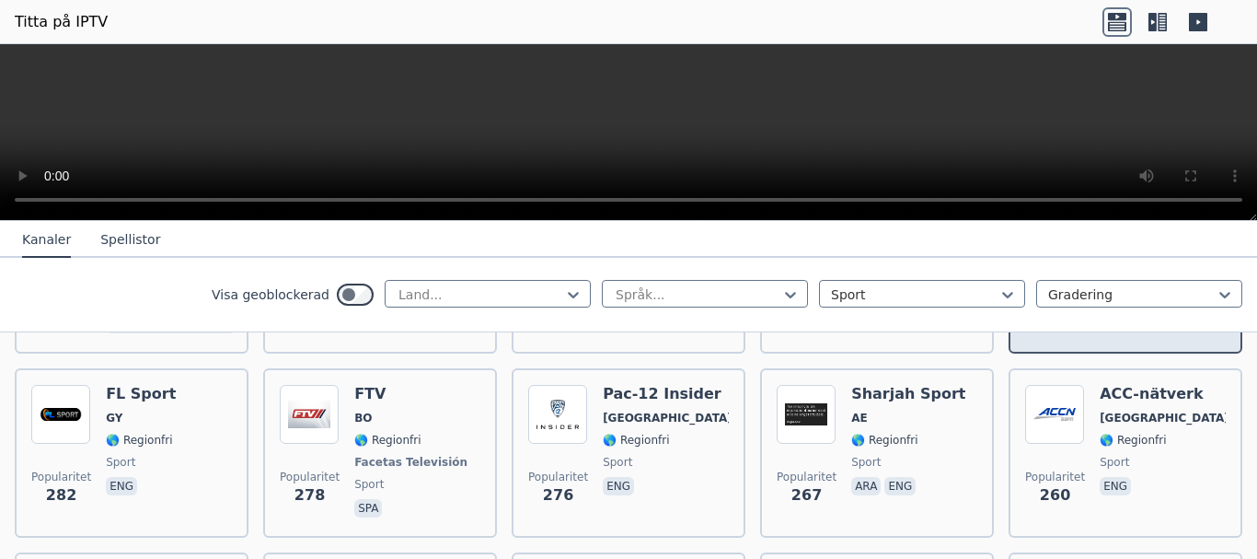
click at [1100, 447] on div "ACC-nätverk [GEOGRAPHIC_DATA] 🌎 Regionfri sport eng" at bounding box center [1163, 453] width 126 height 136
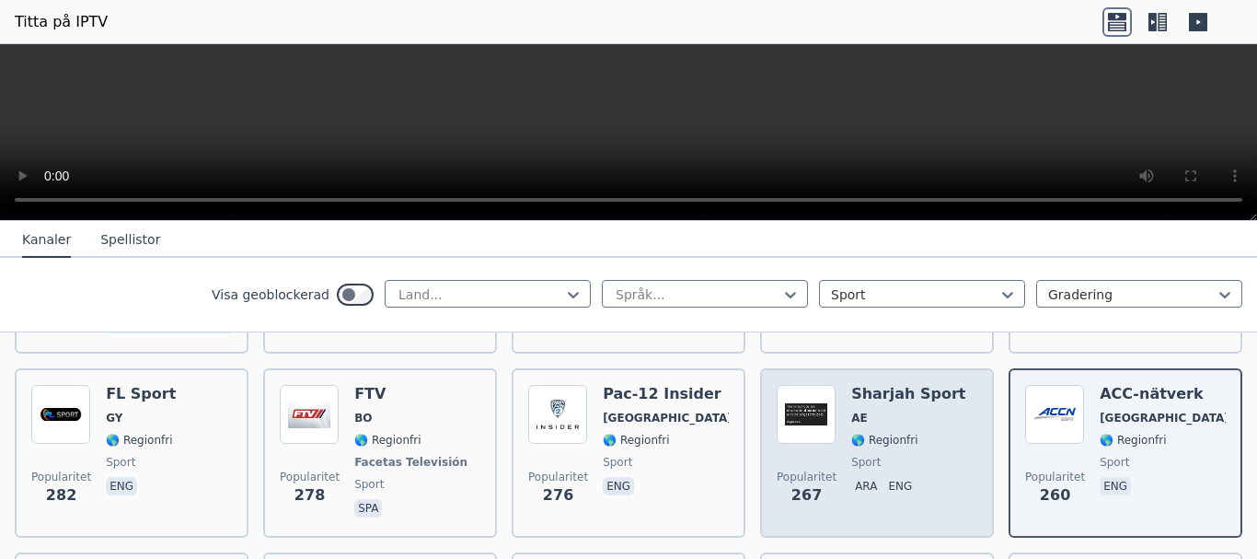
click at [870, 447] on div "Sharjah Sport AE 🌎 Regionfri sport ara eng" at bounding box center [908, 453] width 114 height 136
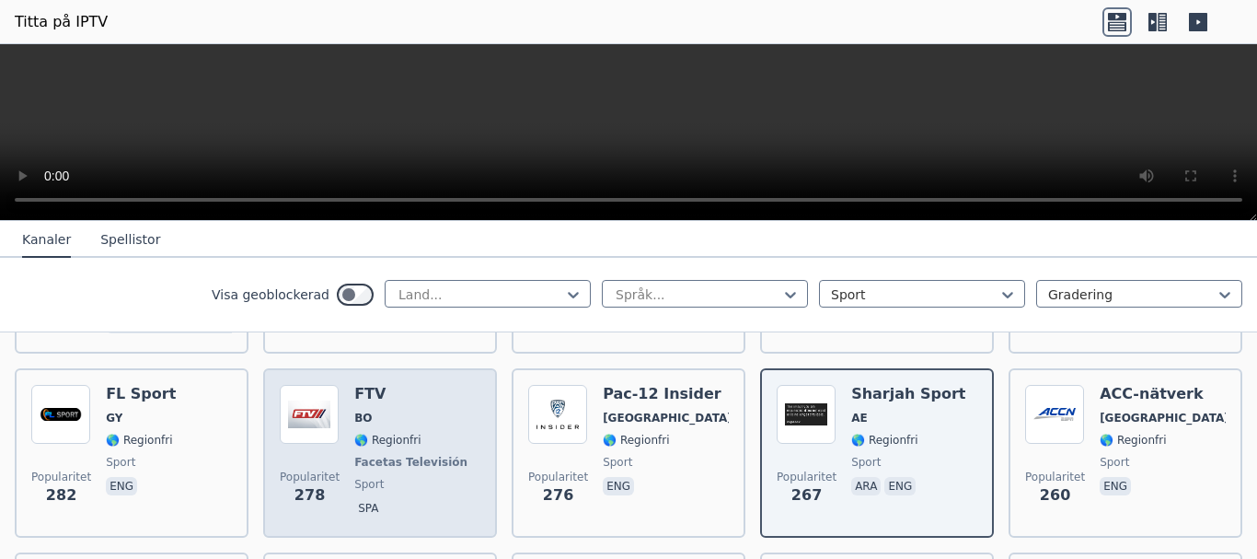
click at [403, 477] on span "sport" at bounding box center [412, 484] width 117 height 15
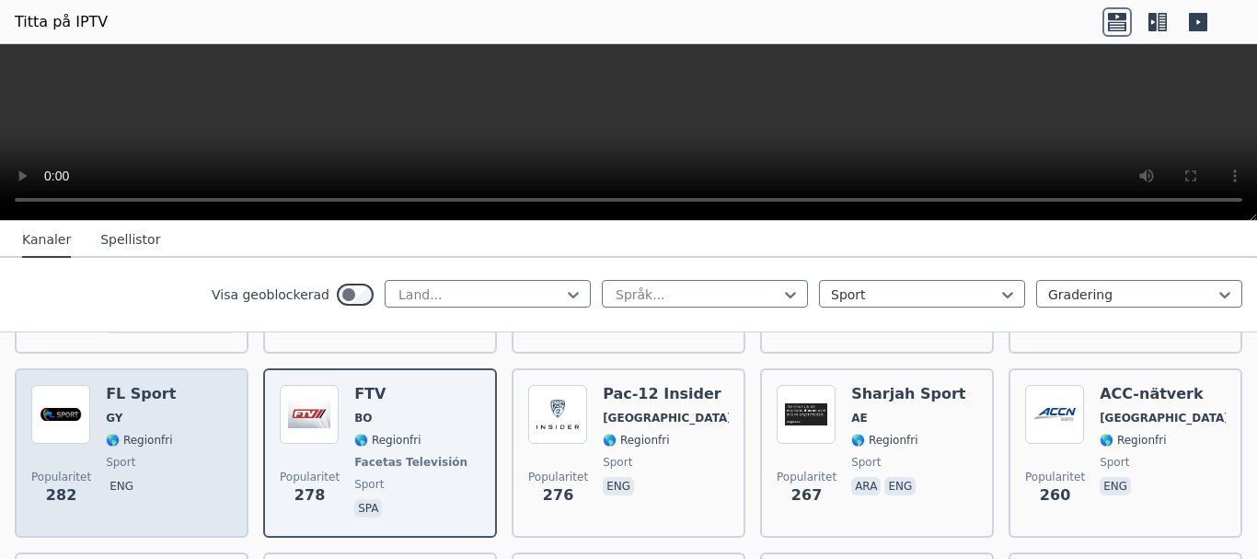
click at [146, 449] on div "FL Sport GY 🌎 Regionfri sport eng" at bounding box center [141, 453] width 70 height 136
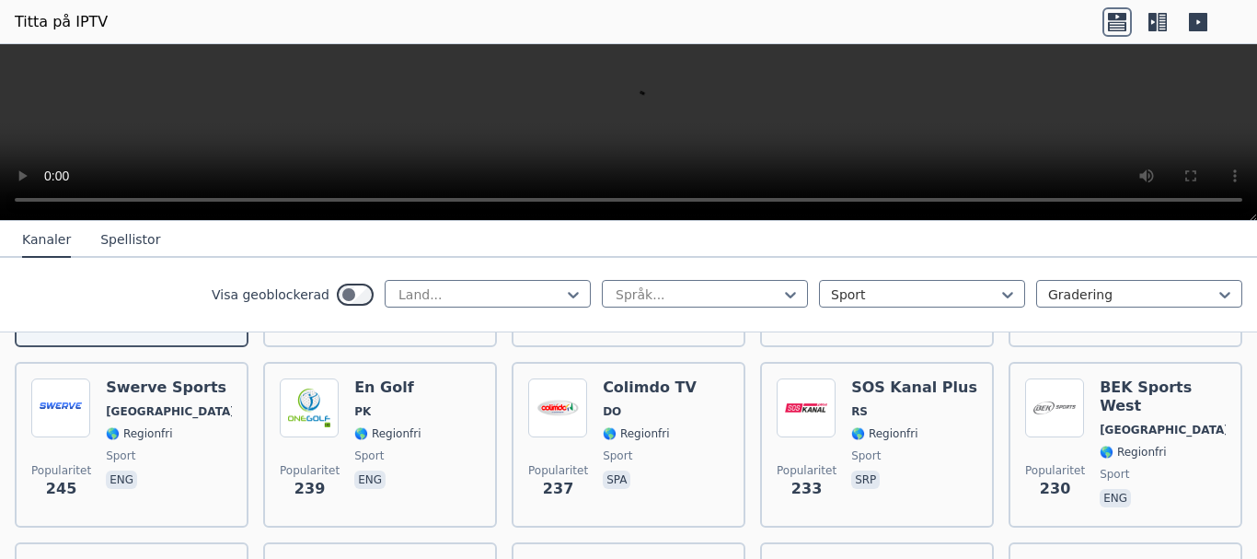
scroll to position [1748, 0]
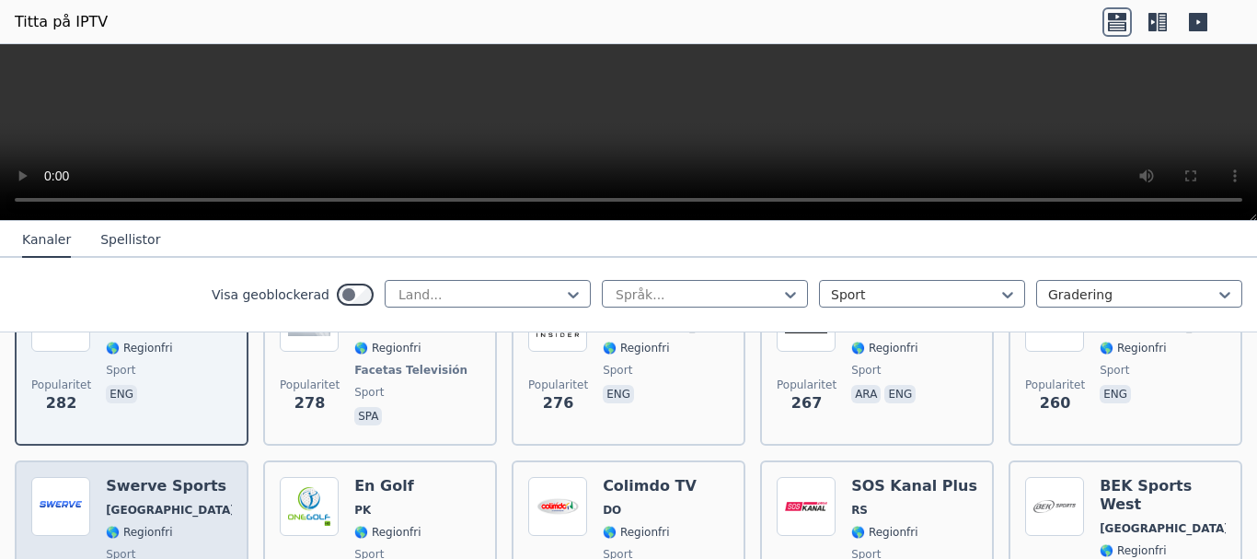
click at [203, 530] on div "Popularitet 245 Swerve Sports [GEOGRAPHIC_DATA] 🌎 Regionfri sport eng" at bounding box center [131, 543] width 201 height 132
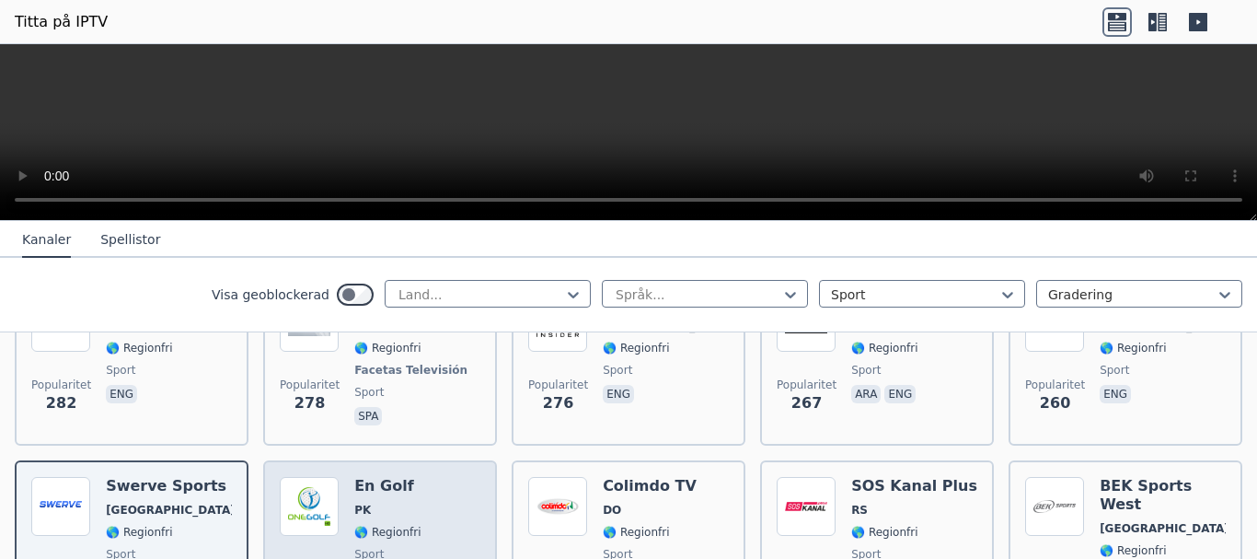
click at [392, 518] on div "En Golf PK 🌎 Regionfri sport eng" at bounding box center [387, 543] width 66 height 132
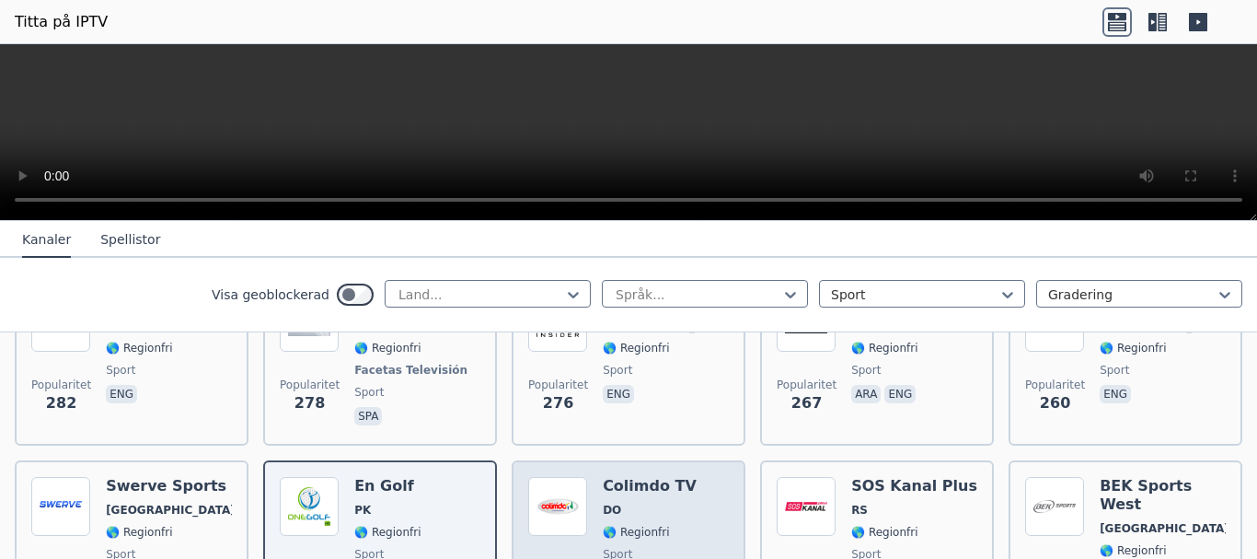
click at [652, 525] on font "🌎 Regionfri" at bounding box center [636, 531] width 66 height 13
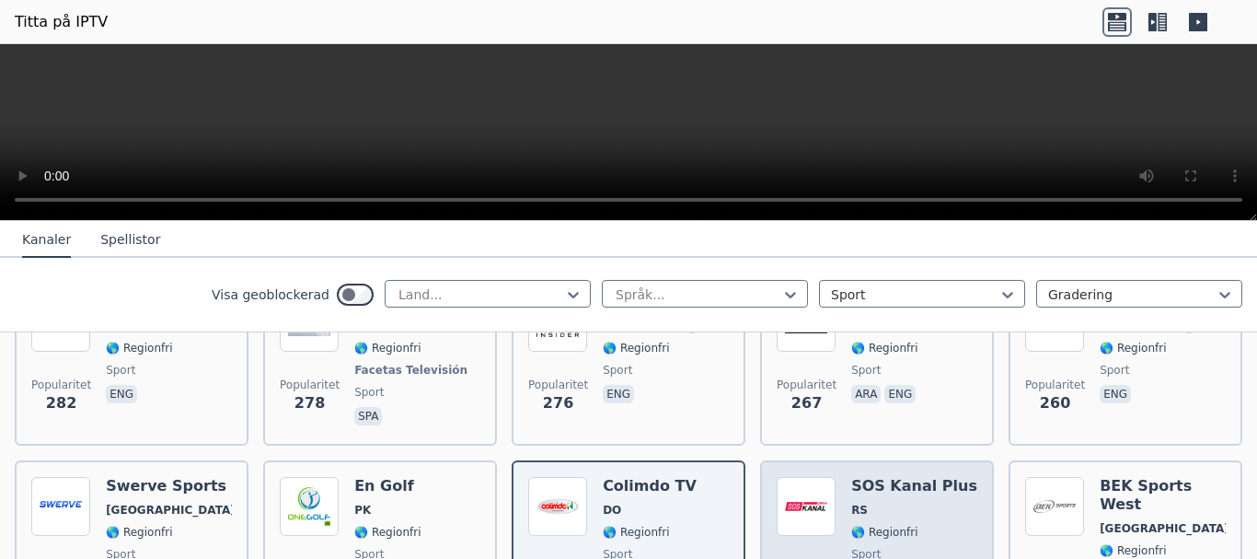
click at [937, 547] on span "sport" at bounding box center [914, 554] width 126 height 15
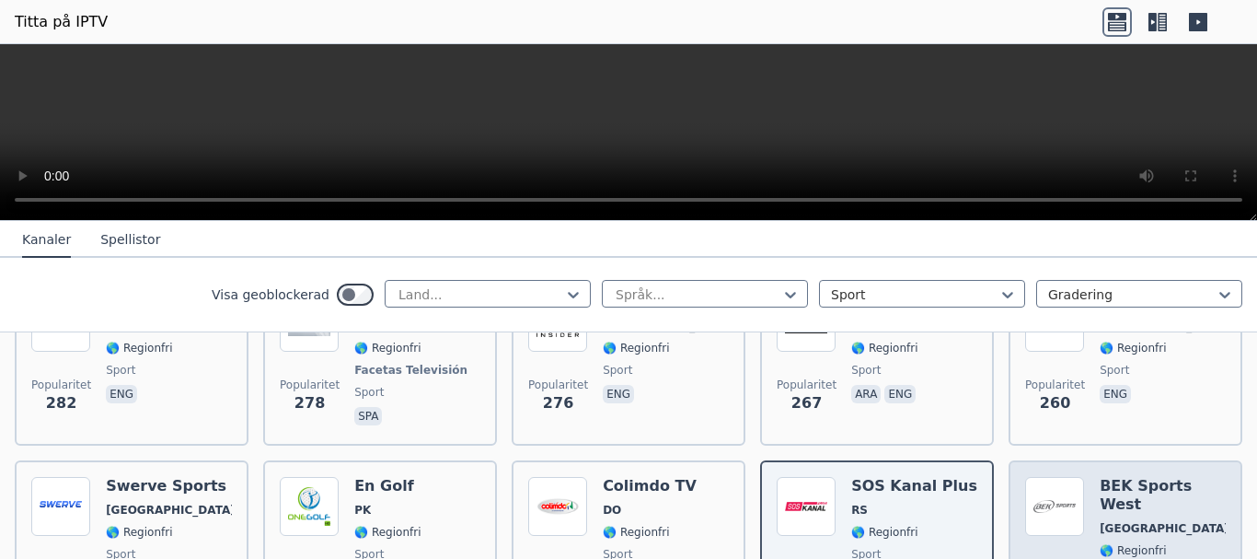
click at [1169, 543] on span "🌎 Regionfri" at bounding box center [1163, 550] width 126 height 15
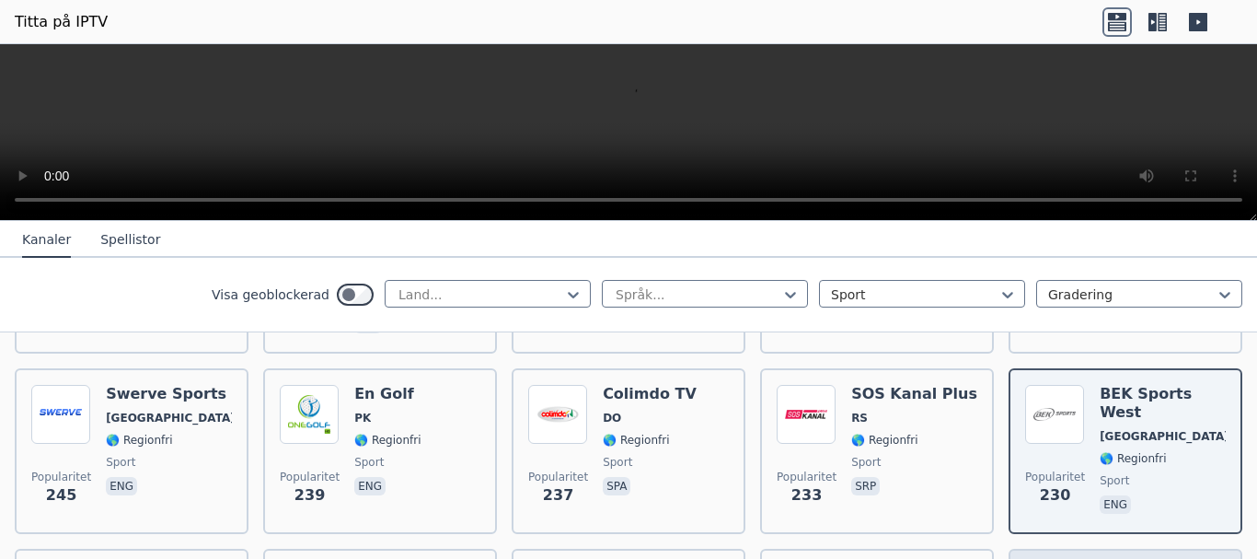
scroll to position [1932, 0]
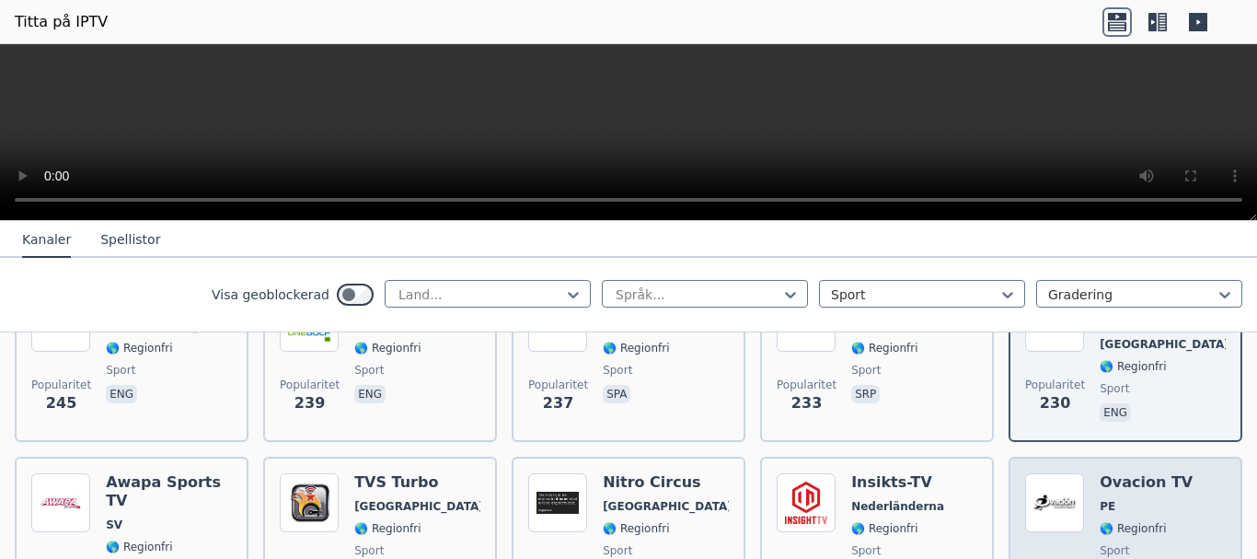
click at [1121, 539] on div "Ovacion TV PE 🌎 Regionfri sport spa" at bounding box center [1146, 539] width 93 height 132
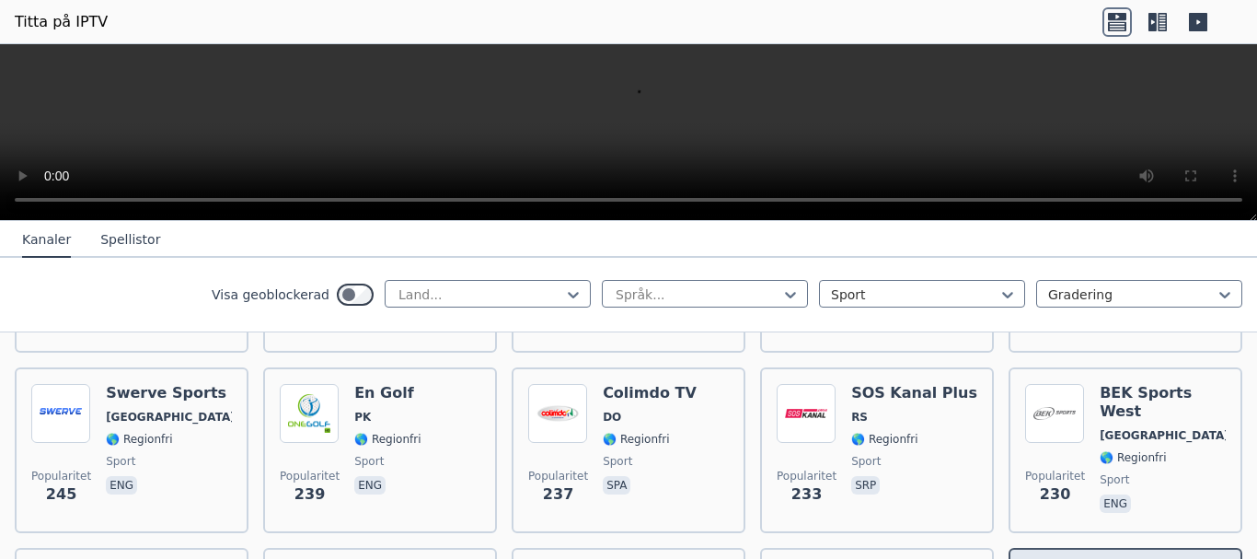
scroll to position [1840, 0]
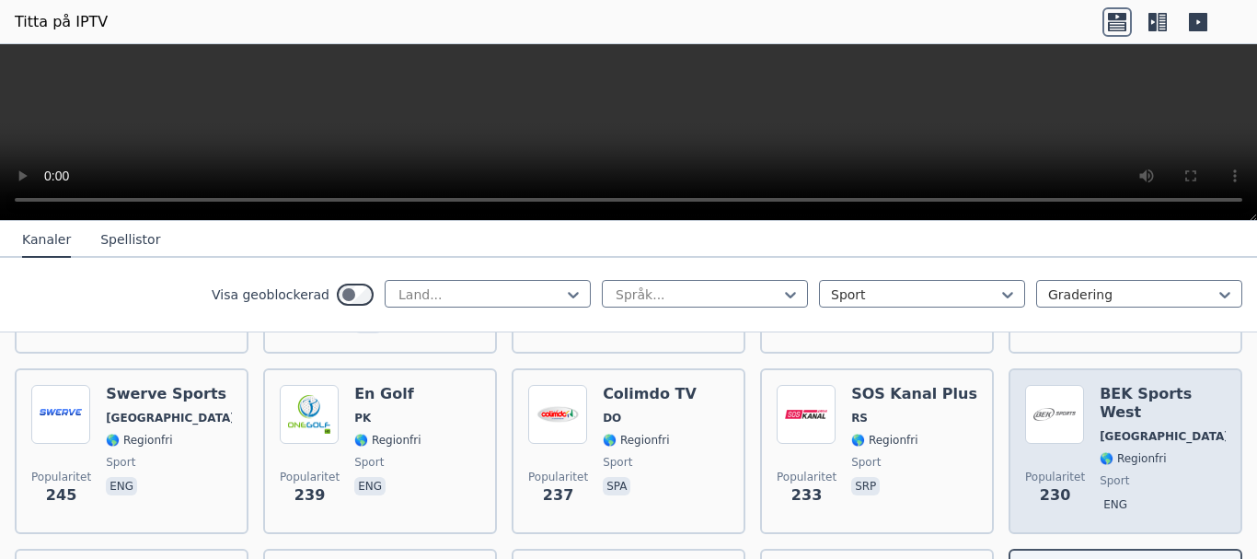
click at [1081, 431] on div "Popularitet 230 BEK Sports [GEOGRAPHIC_DATA] 🌎 Regionfri sport eng" at bounding box center [1125, 451] width 201 height 132
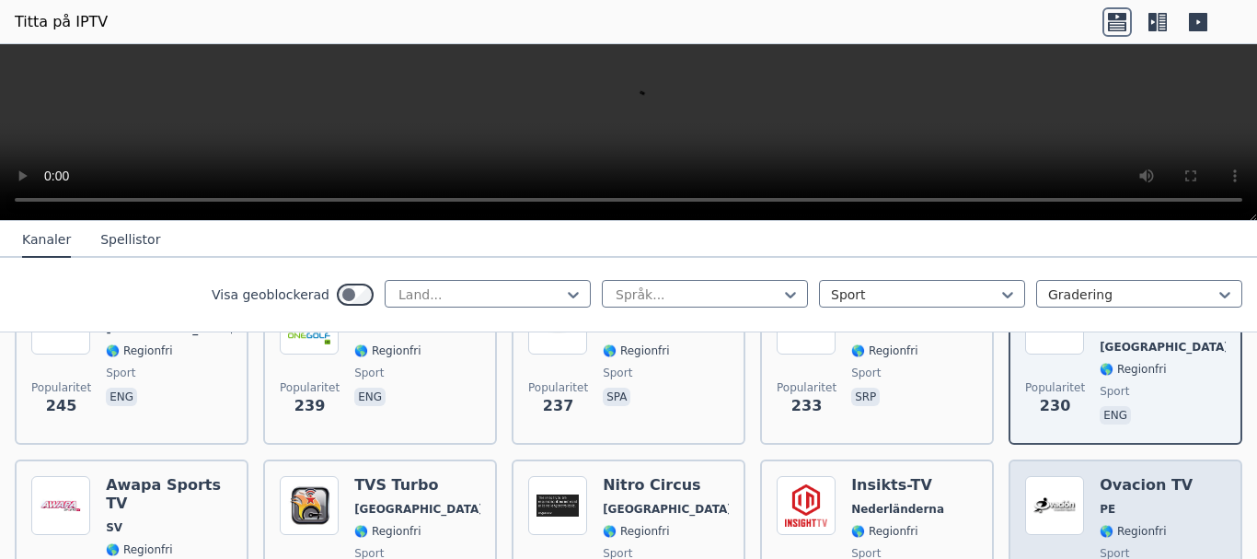
scroll to position [1932, 0]
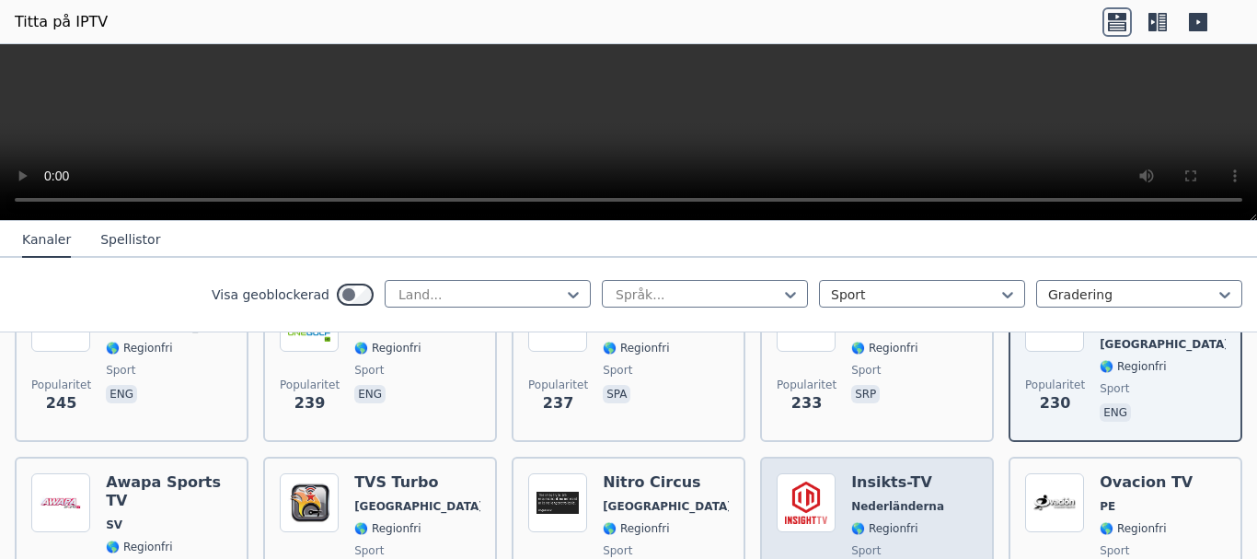
click at [835, 527] on div "Popularitet 223 Insikts-TV Nederländerna 🌎 Regionfri sport eng" at bounding box center [877, 539] width 201 height 132
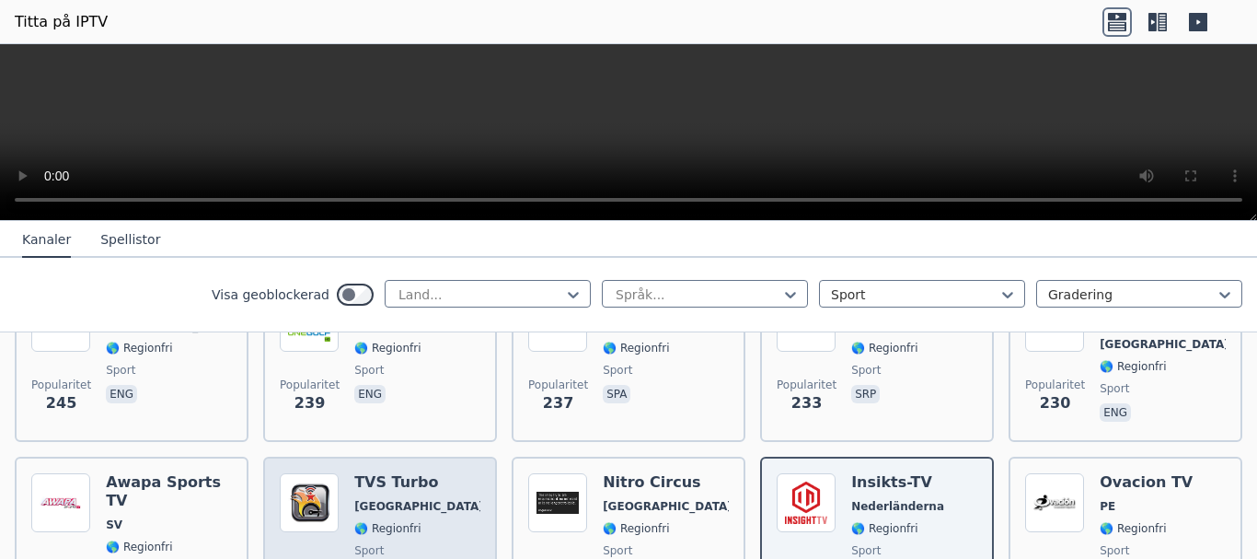
click at [389, 522] on font "🌎 Regionfri" at bounding box center [387, 528] width 66 height 13
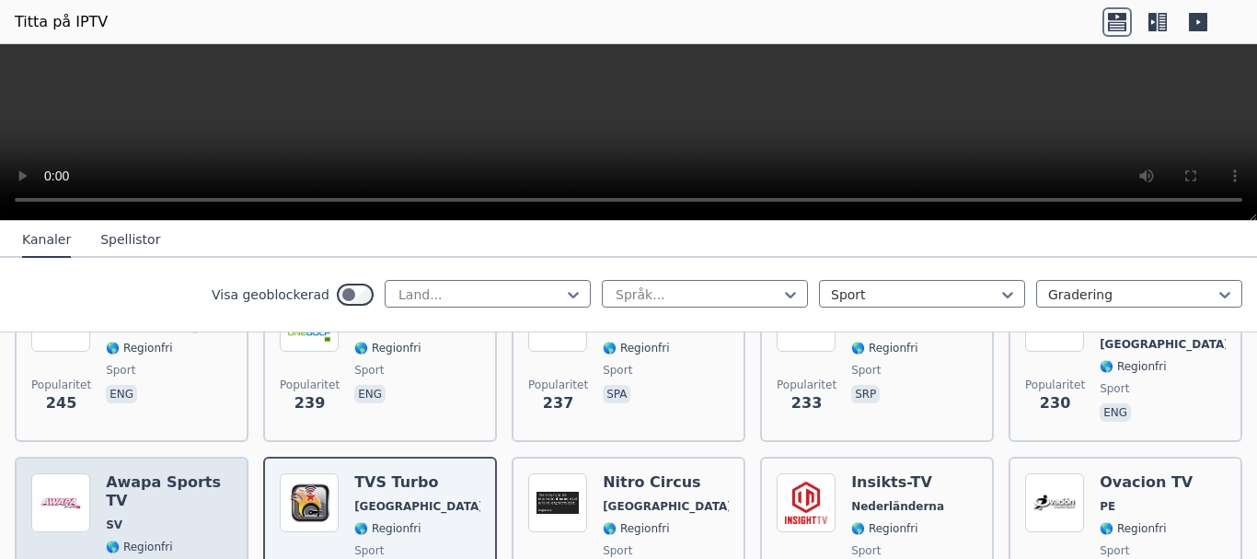
click at [171, 516] on div "Awapa Sports TV SV 🌎 Regionfri sport spa" at bounding box center [169, 539] width 126 height 132
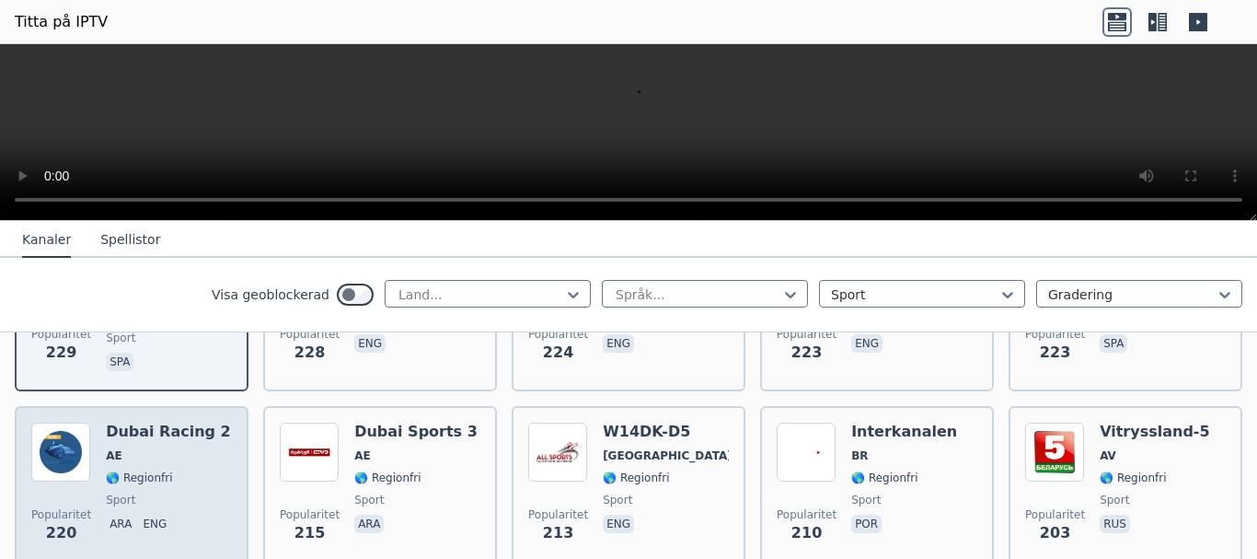
scroll to position [2208, 0]
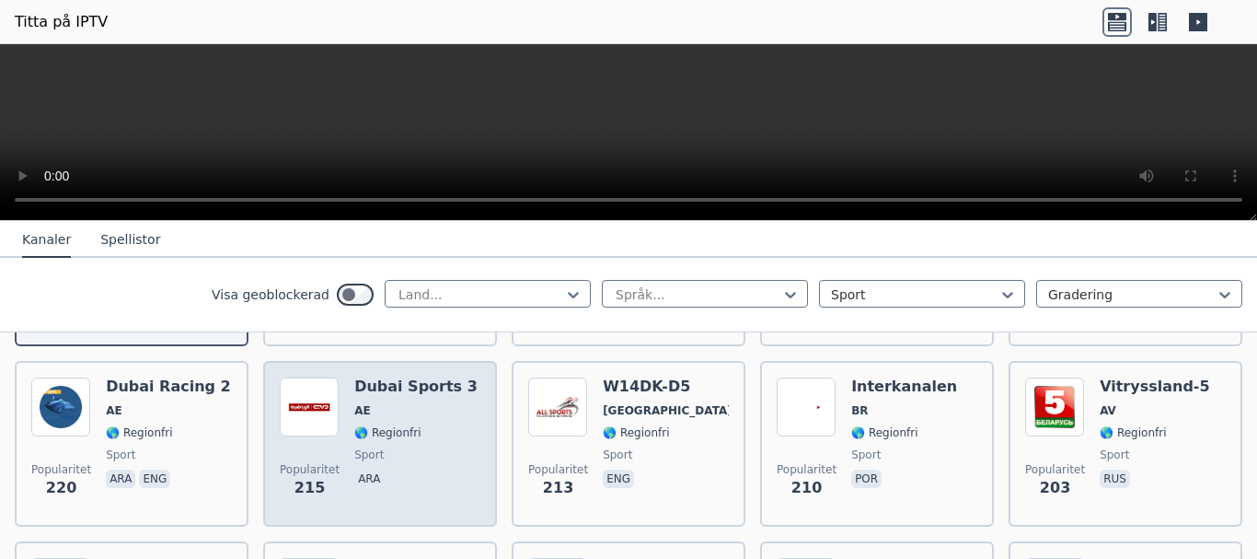
click at [415, 447] on span "sport" at bounding box center [415, 454] width 123 height 15
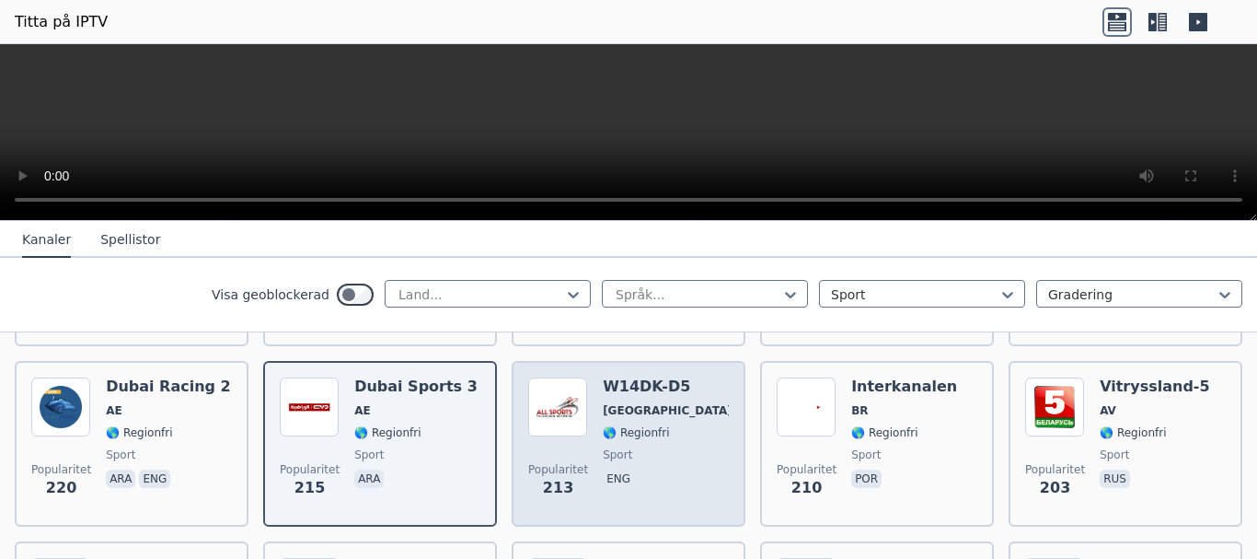
click at [622, 447] on span "sport" at bounding box center [666, 454] width 126 height 15
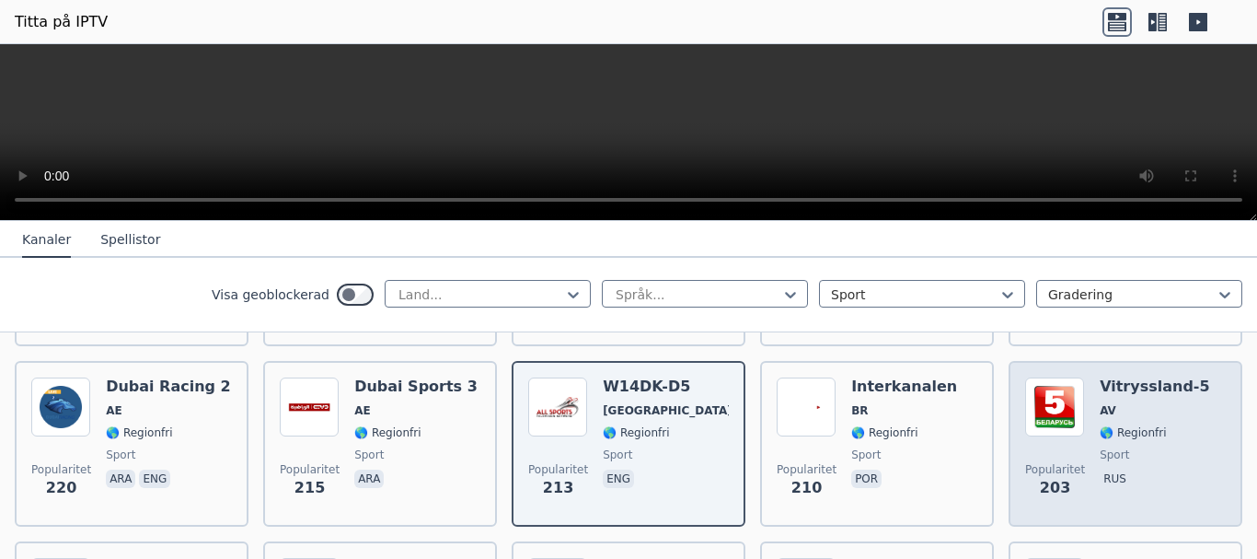
click at [1145, 469] on span "rus" at bounding box center [1155, 480] width 110 height 22
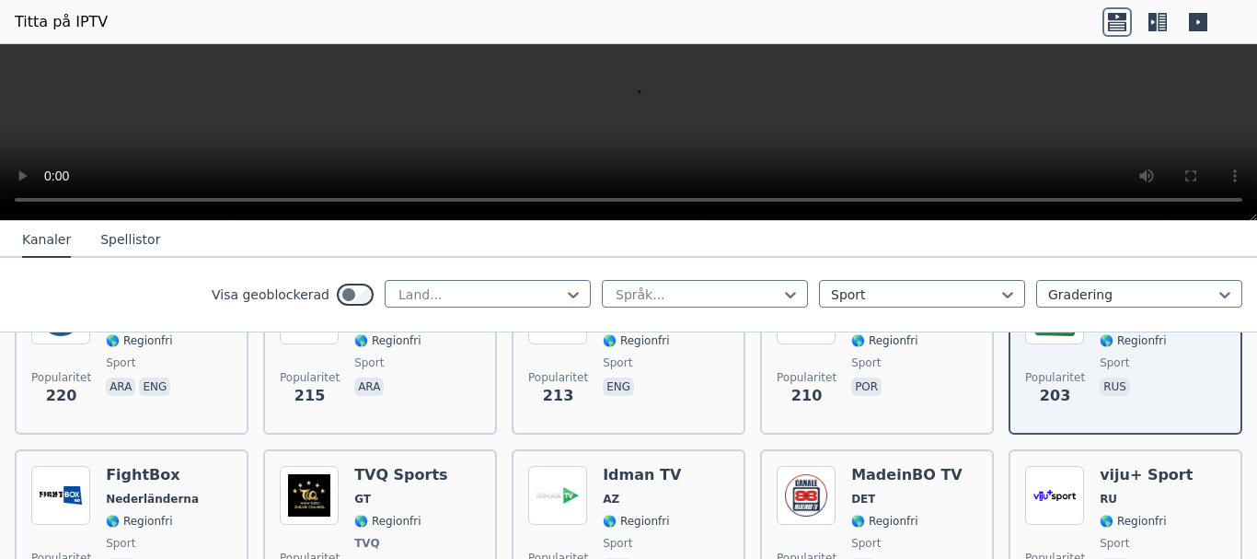
scroll to position [2392, 0]
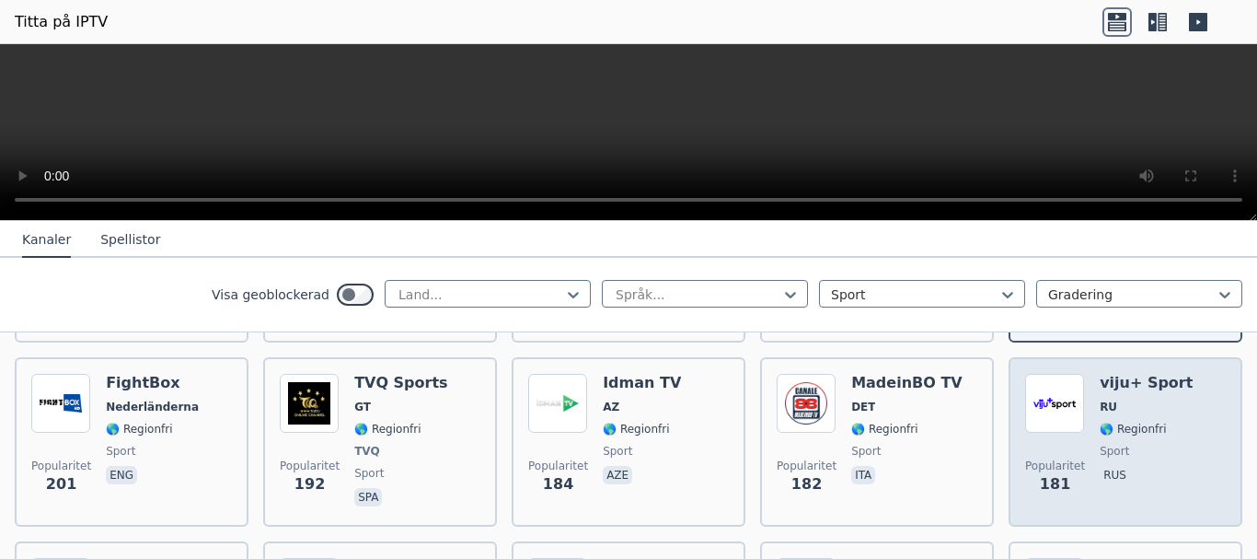
click at [1102, 444] on font "sport" at bounding box center [1114, 450] width 29 height 13
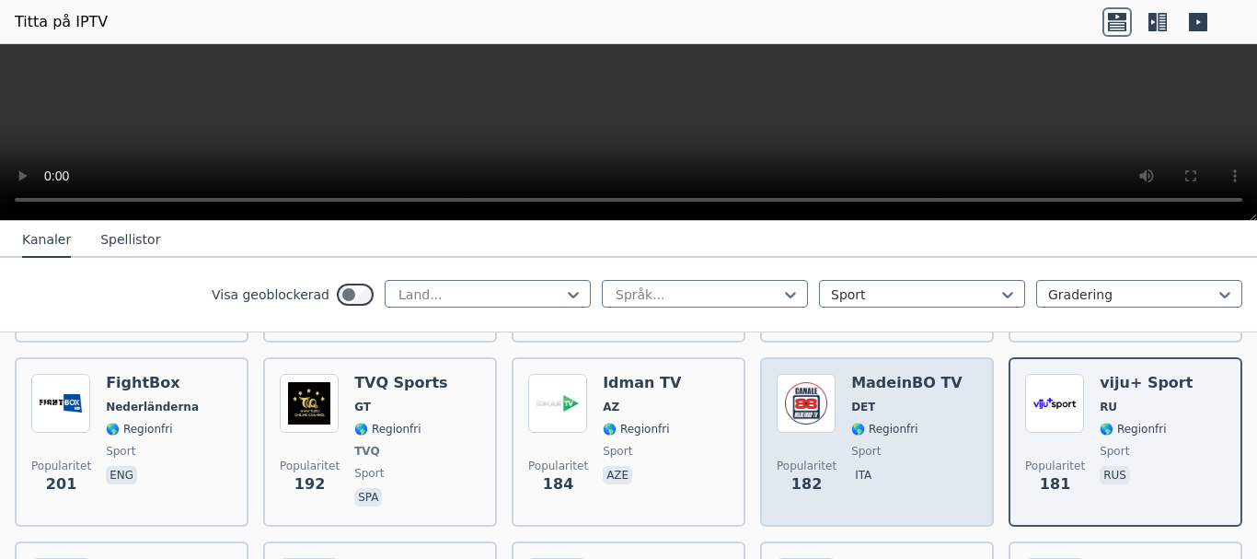
click at [870, 419] on div "MadeinBO TV DET 🌎 Regionfri sport ita" at bounding box center [906, 442] width 111 height 136
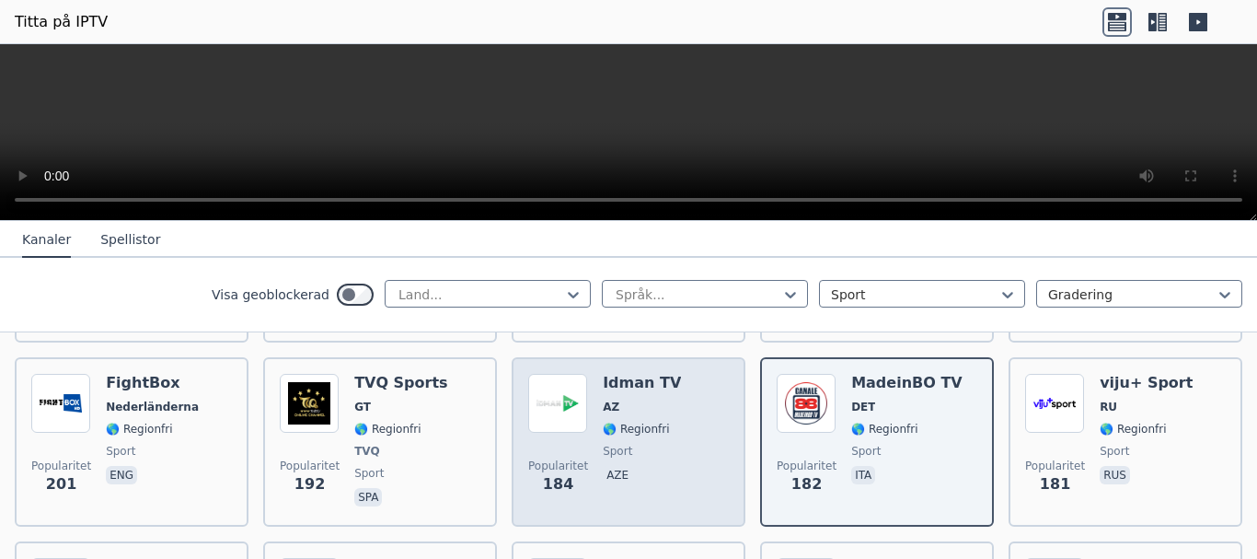
click at [653, 443] on span "sport" at bounding box center [642, 450] width 78 height 15
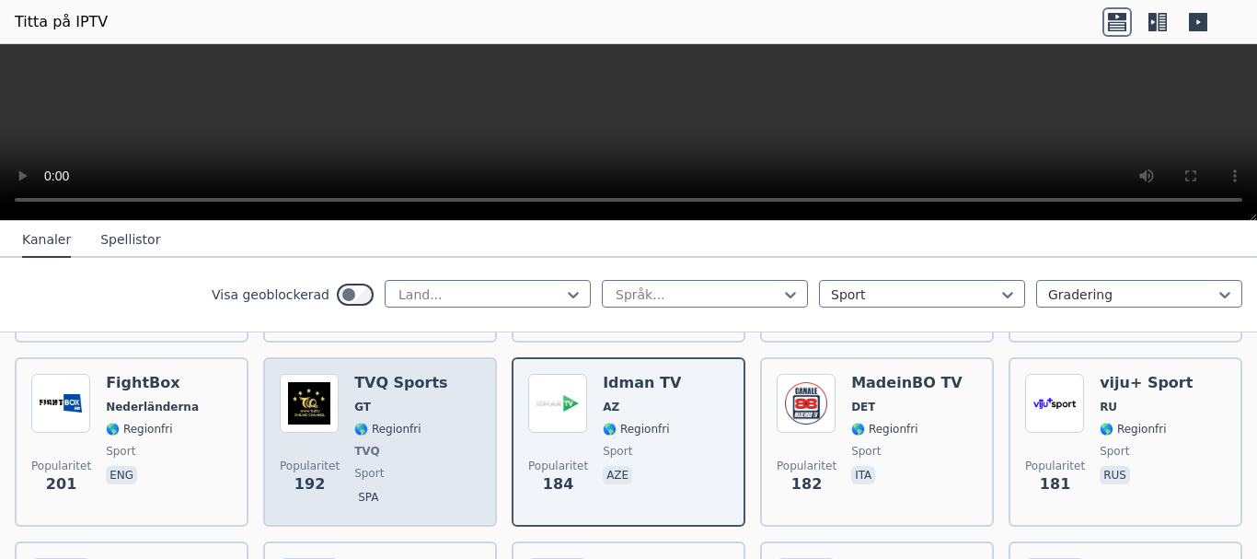
click at [354, 444] on font "TVQ" at bounding box center [367, 450] width 26 height 13
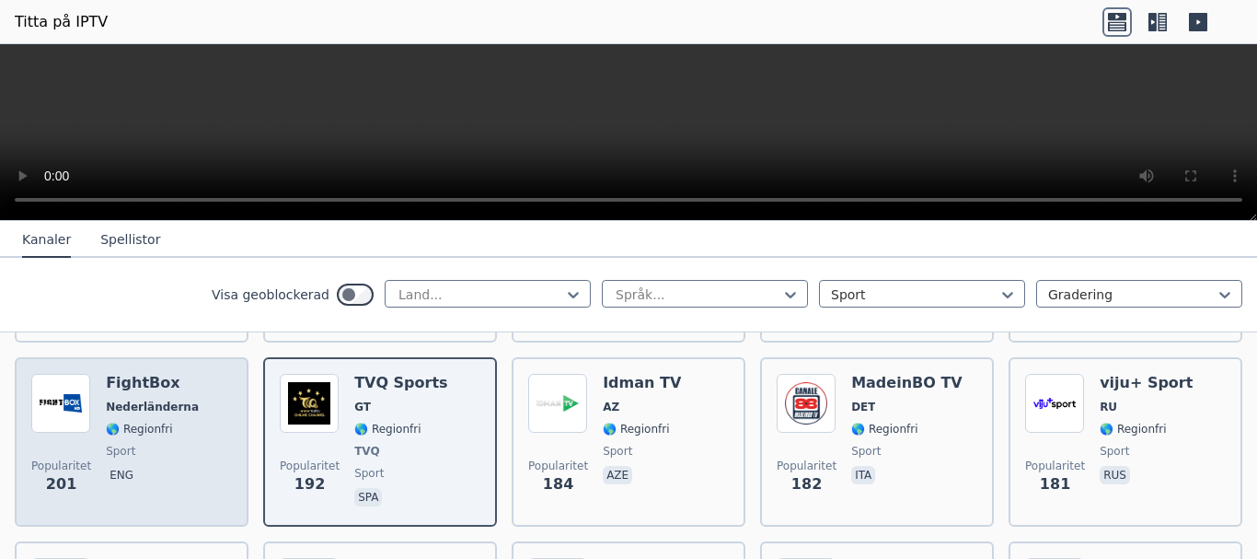
click at [162, 419] on div "FightBox Nederländerna 🌎 Regionfri sport eng" at bounding box center [152, 442] width 93 height 136
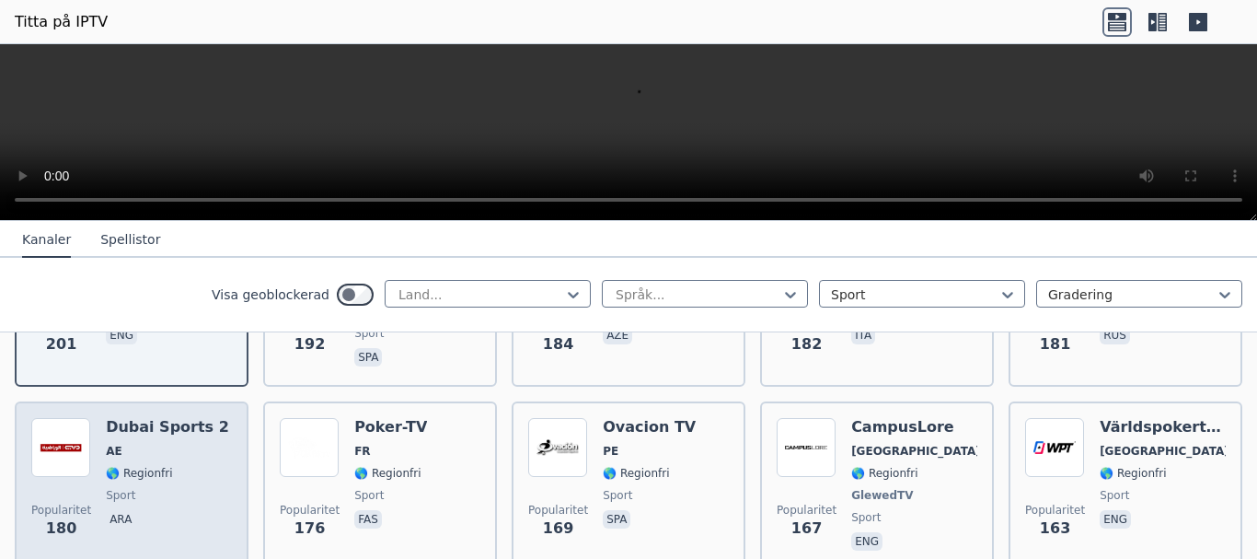
scroll to position [2576, 0]
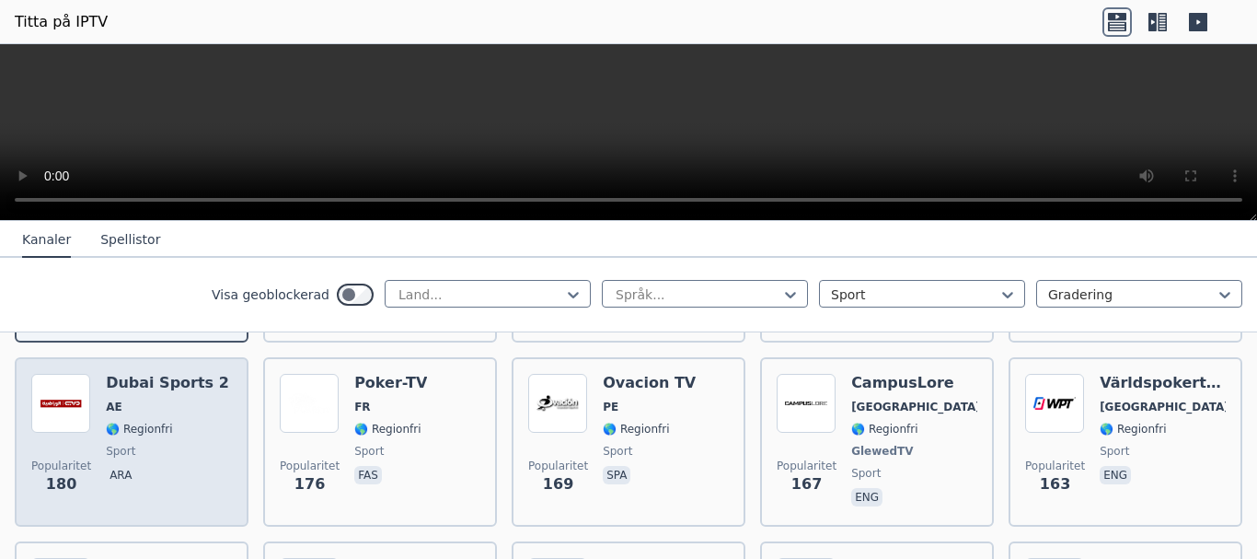
click at [171, 421] on span "🌎 Regionfri" at bounding box center [167, 428] width 123 height 15
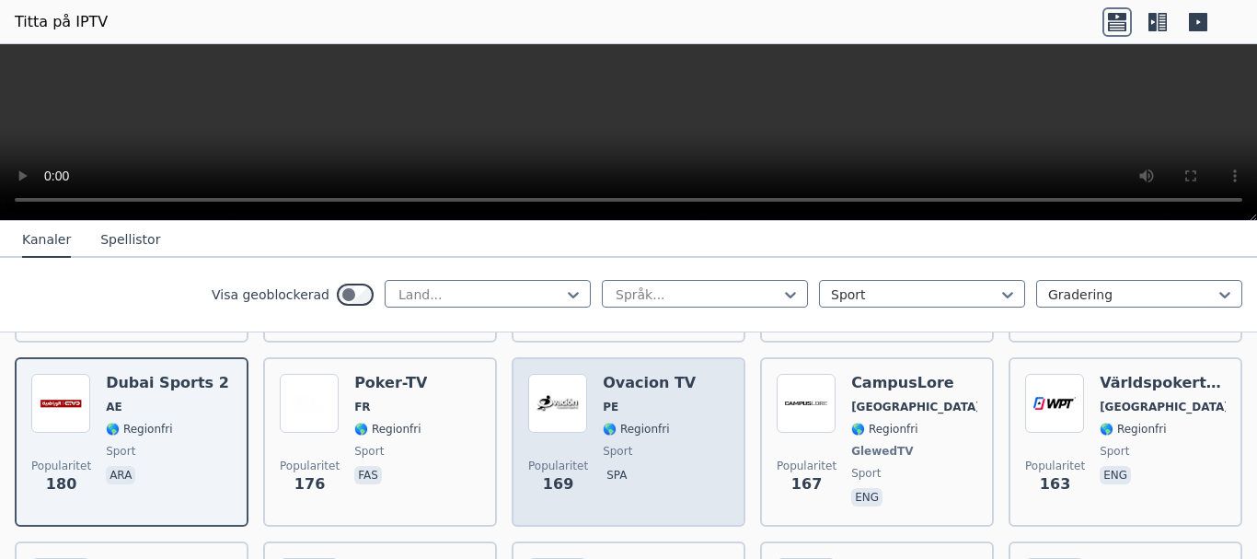
click at [632, 443] on div "Ovacion TV PE 🌎 Regionfri sport spa" at bounding box center [649, 442] width 93 height 136
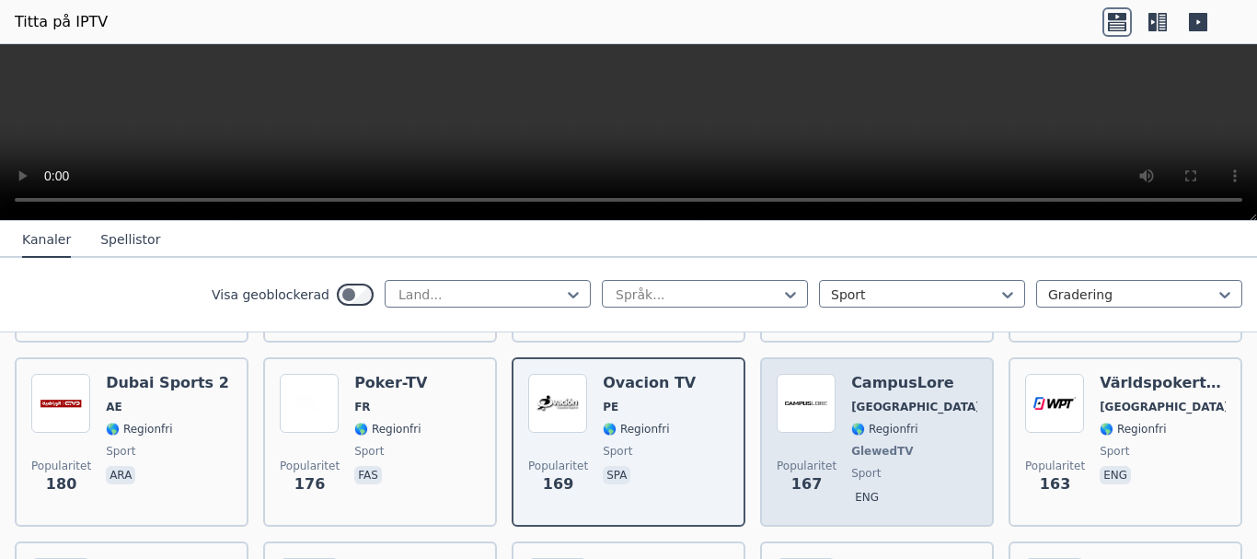
click at [903, 466] on span "sport" at bounding box center [914, 473] width 126 height 15
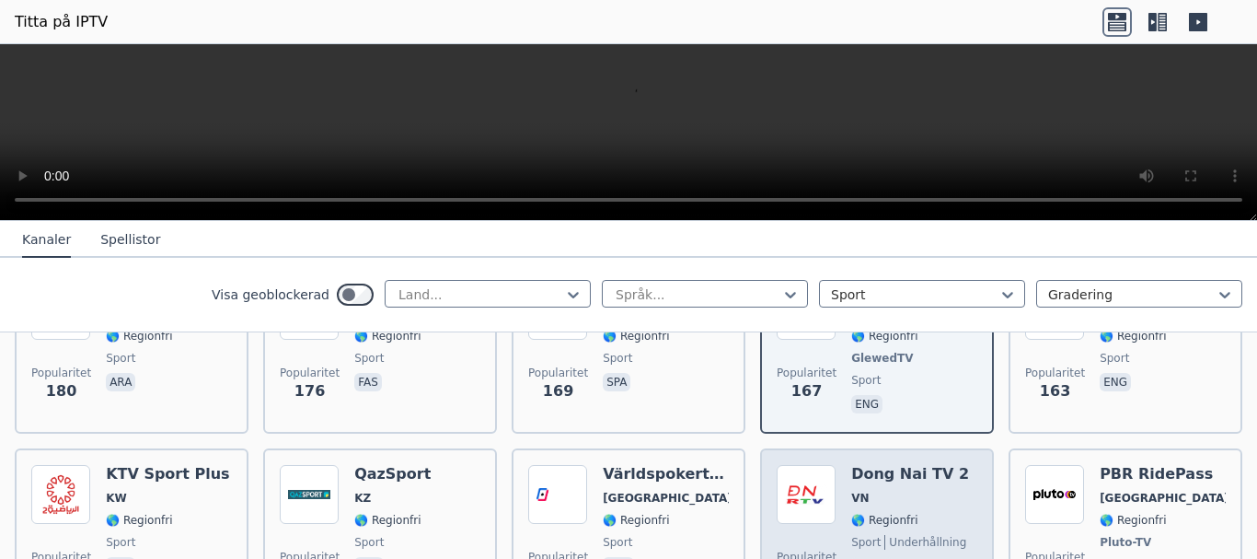
scroll to position [2760, 0]
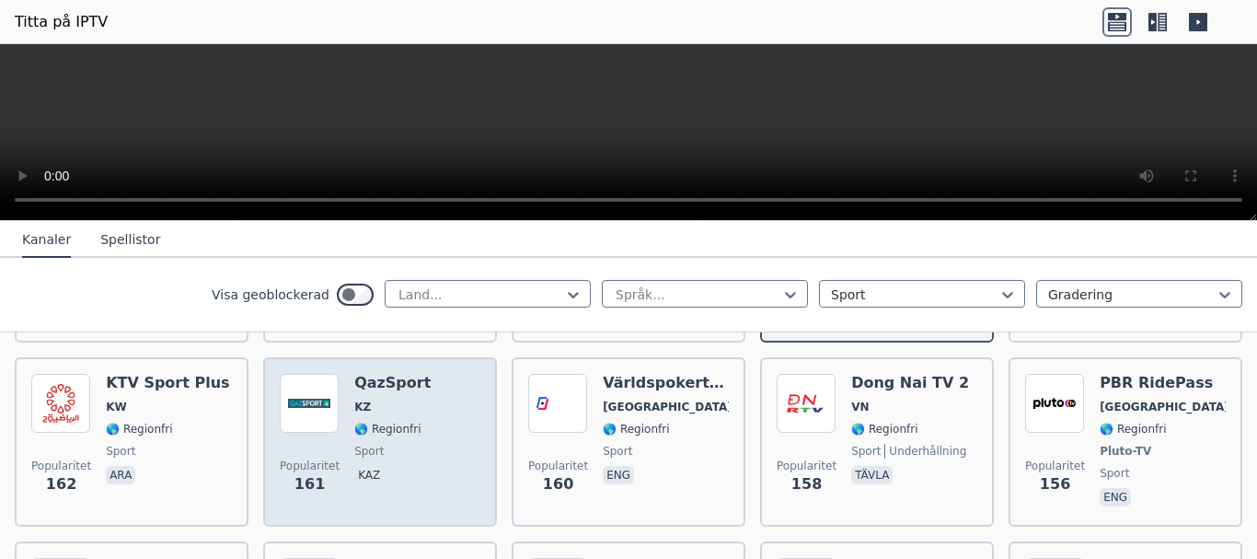
click at [403, 443] on span "sport" at bounding box center [392, 450] width 76 height 15
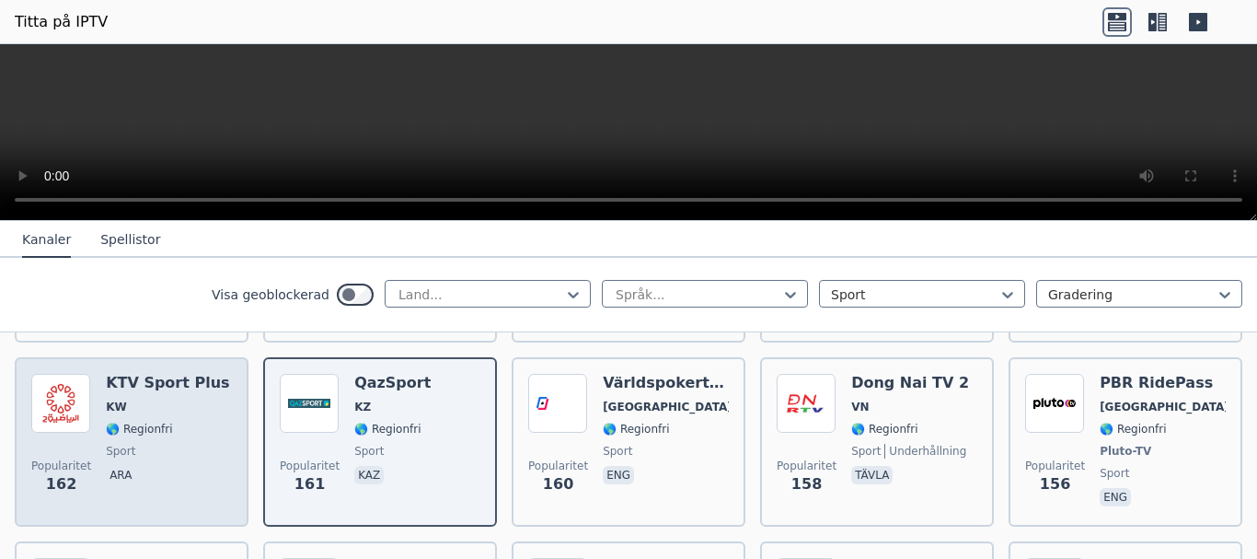
click at [146, 397] on div "KTV Sport Plus KW 🌎 Regionfri sport ara" at bounding box center [167, 442] width 123 height 136
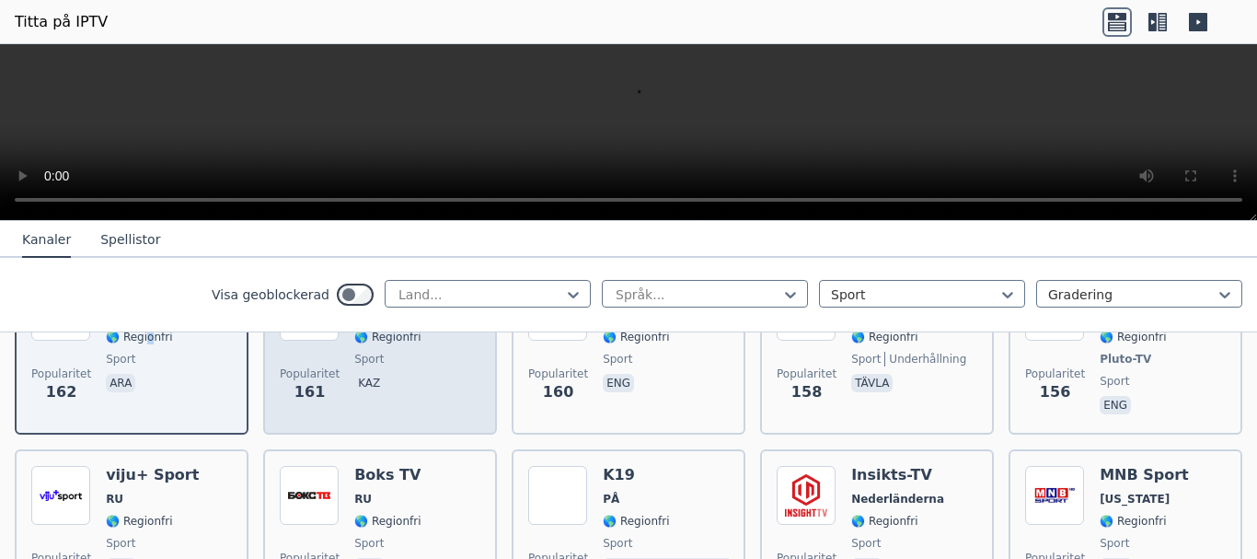
scroll to position [2944, 0]
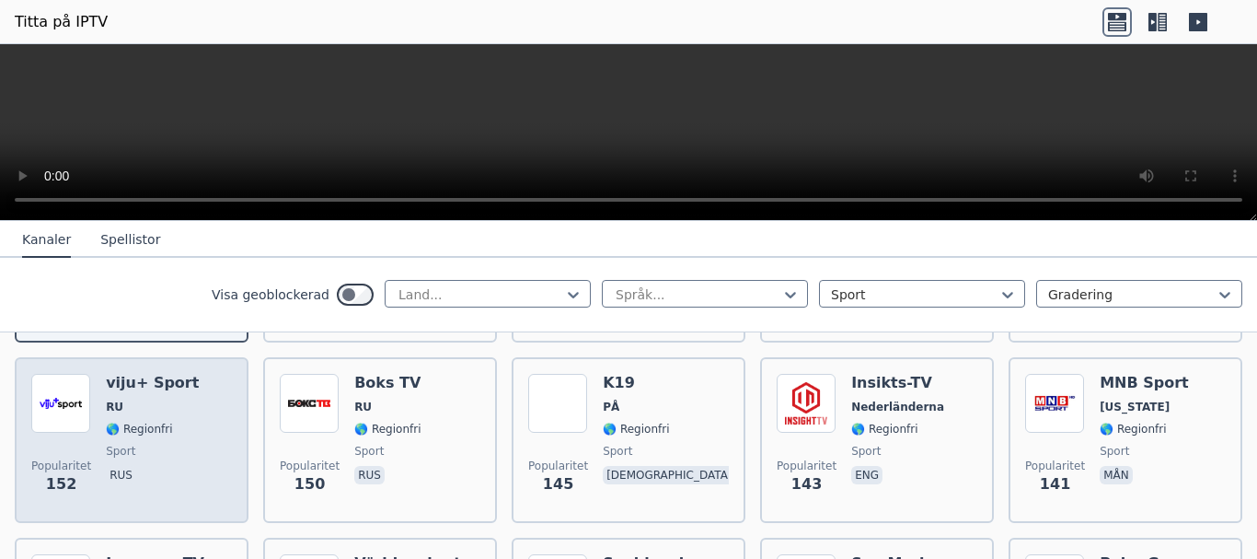
click at [168, 393] on div "viju+ Sport RU 🌎 Regionfri sport rus" at bounding box center [152, 440] width 93 height 132
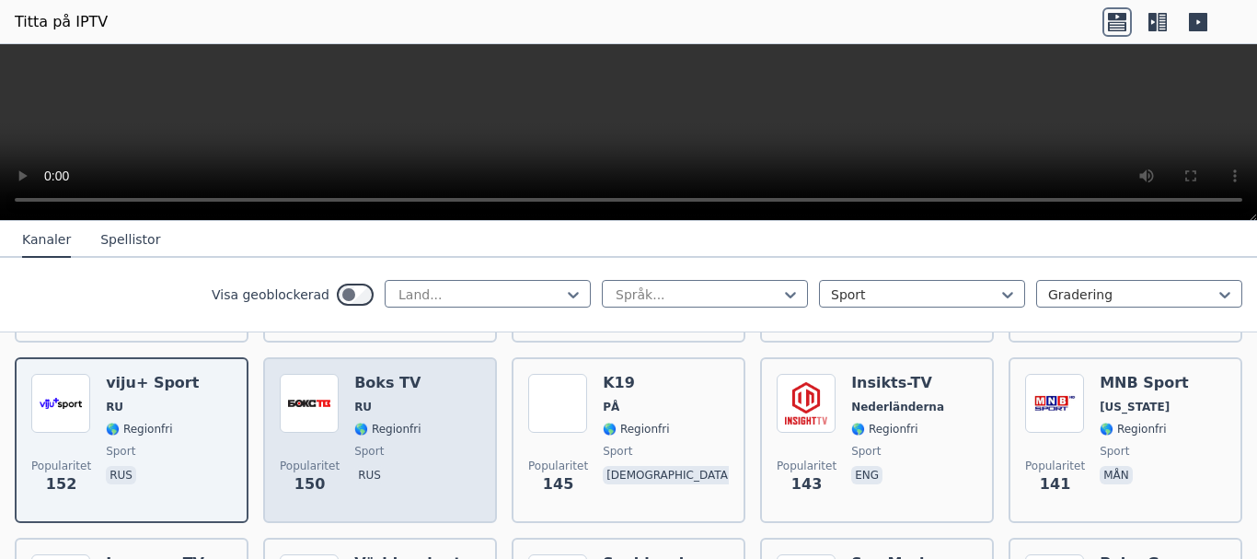
click at [387, 443] on span "sport" at bounding box center [387, 450] width 66 height 15
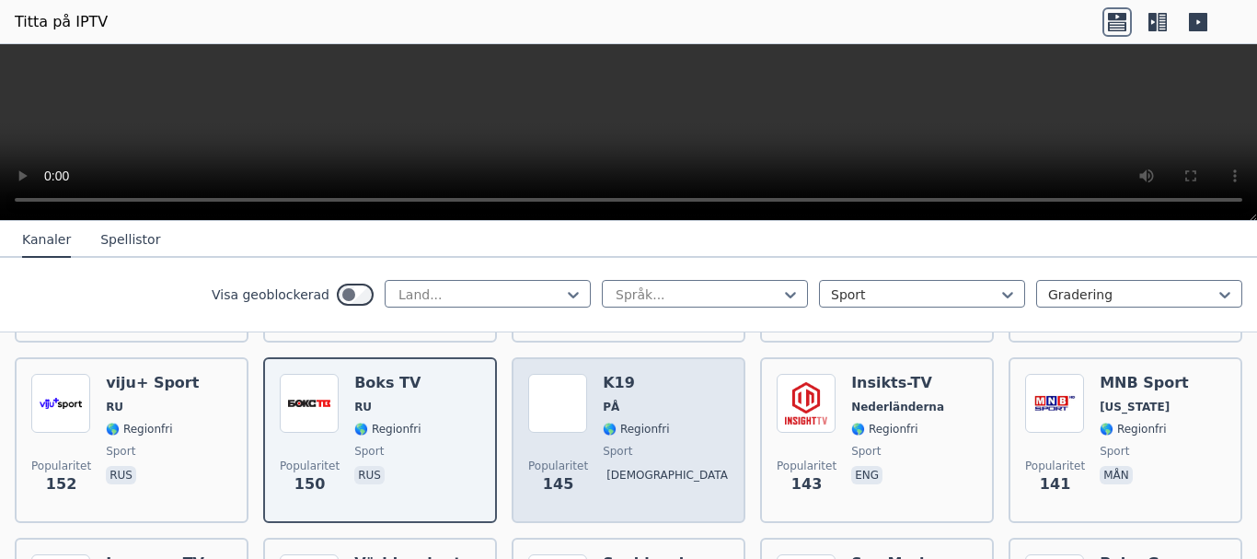
click at [639, 419] on div "K19 PÅ 🌎 Regionfri sport gud" at bounding box center [666, 440] width 126 height 132
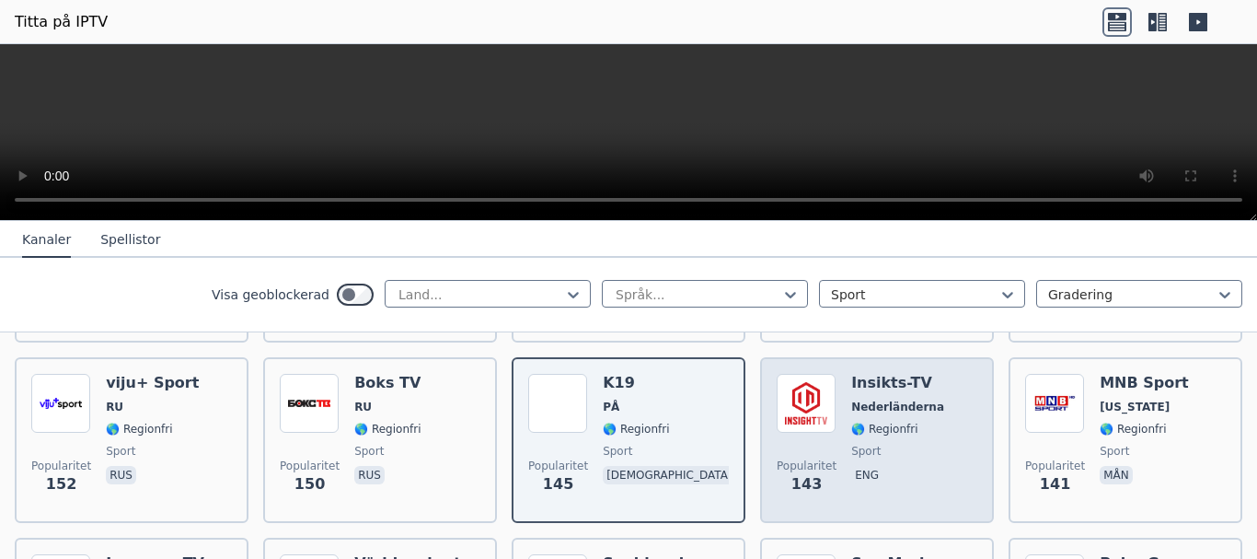
click at [887, 443] on span "sport" at bounding box center [897, 450] width 93 height 15
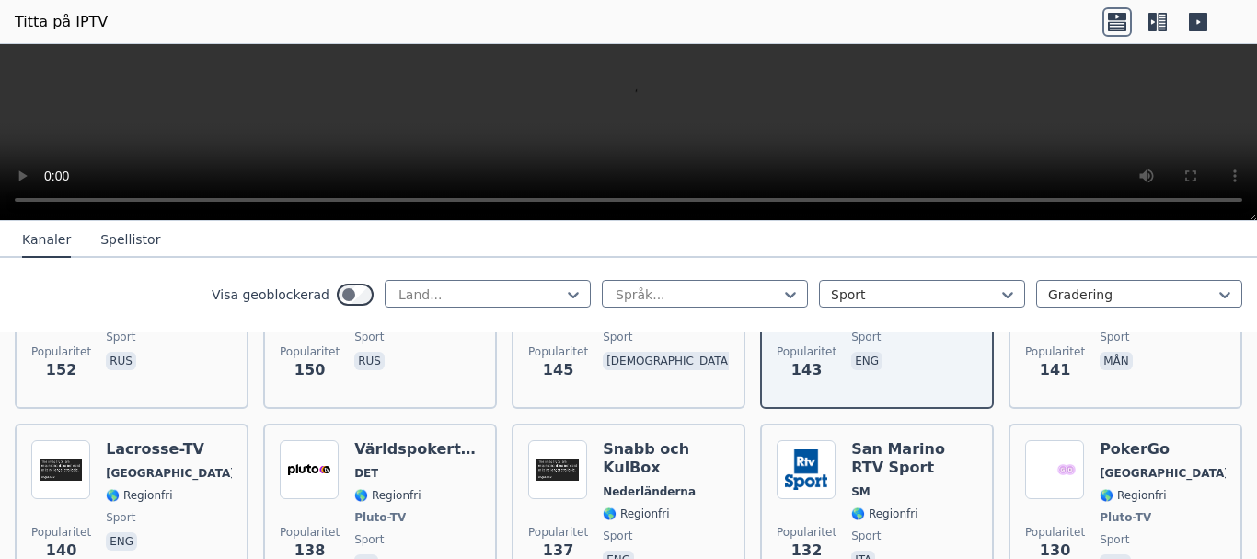
scroll to position [3128, 0]
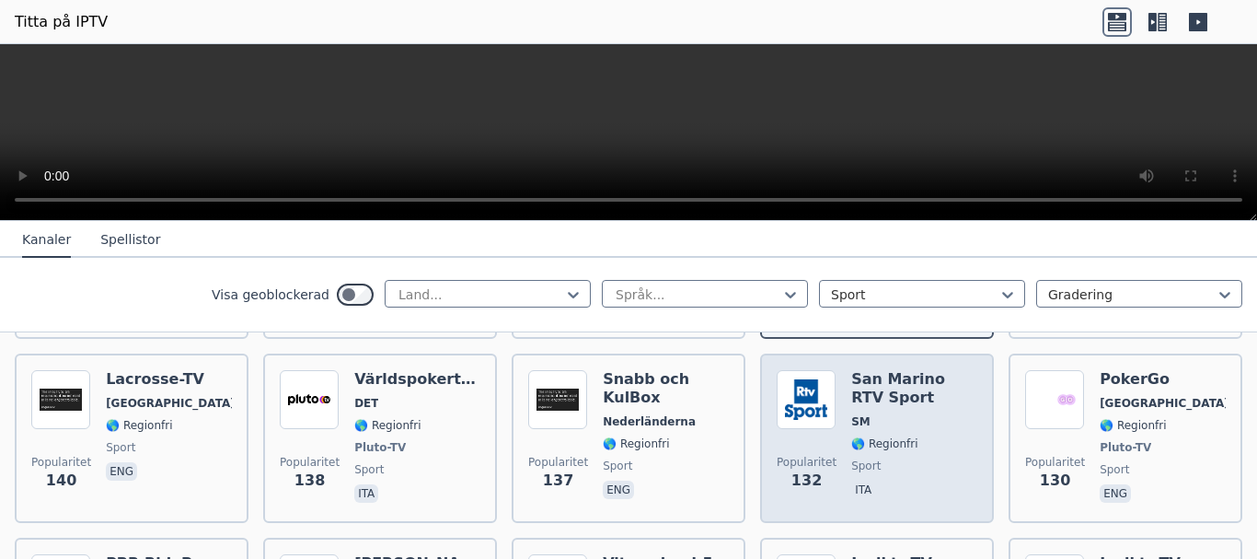
click at [876, 437] on font "🌎 Regionfri" at bounding box center [884, 443] width 66 height 13
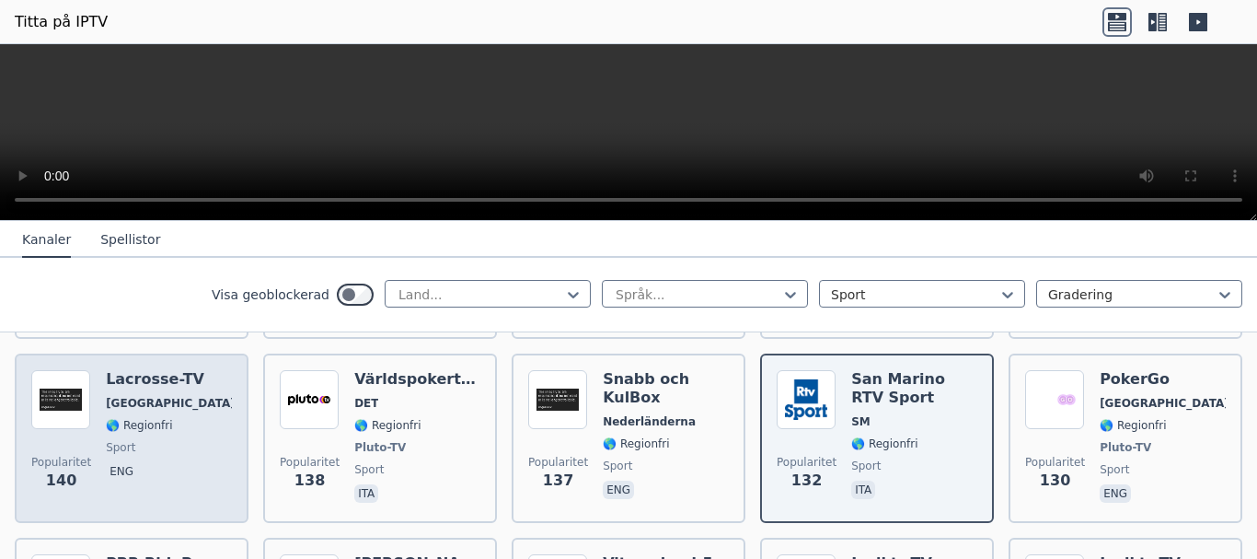
click at [160, 470] on div "Lacrosse-TV USA 🌎 Regionfri sport eng" at bounding box center [169, 438] width 126 height 136
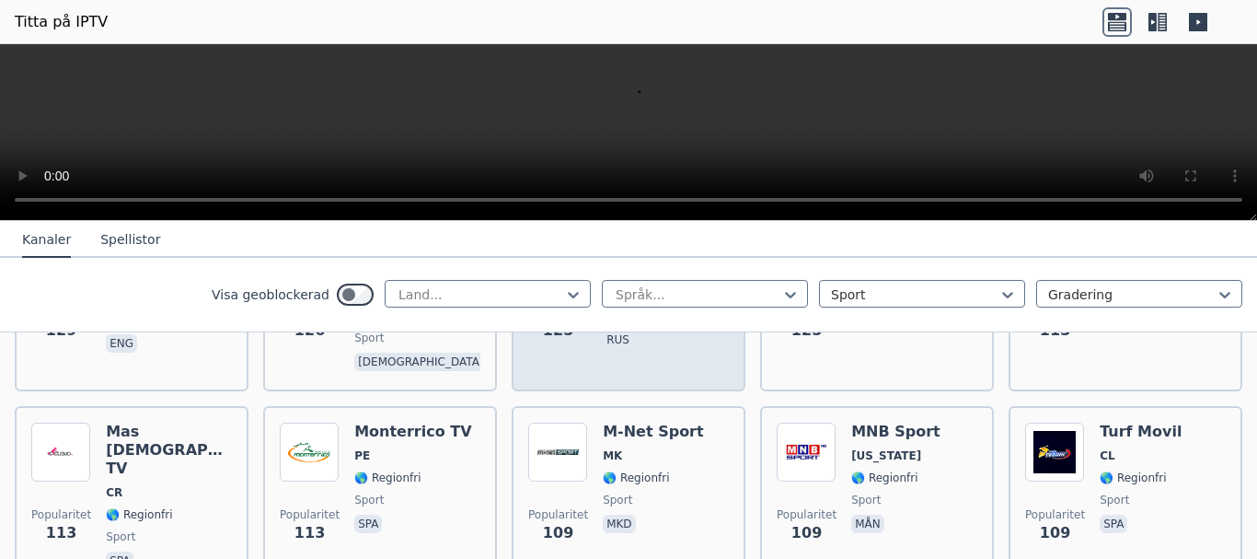
scroll to position [3496, 0]
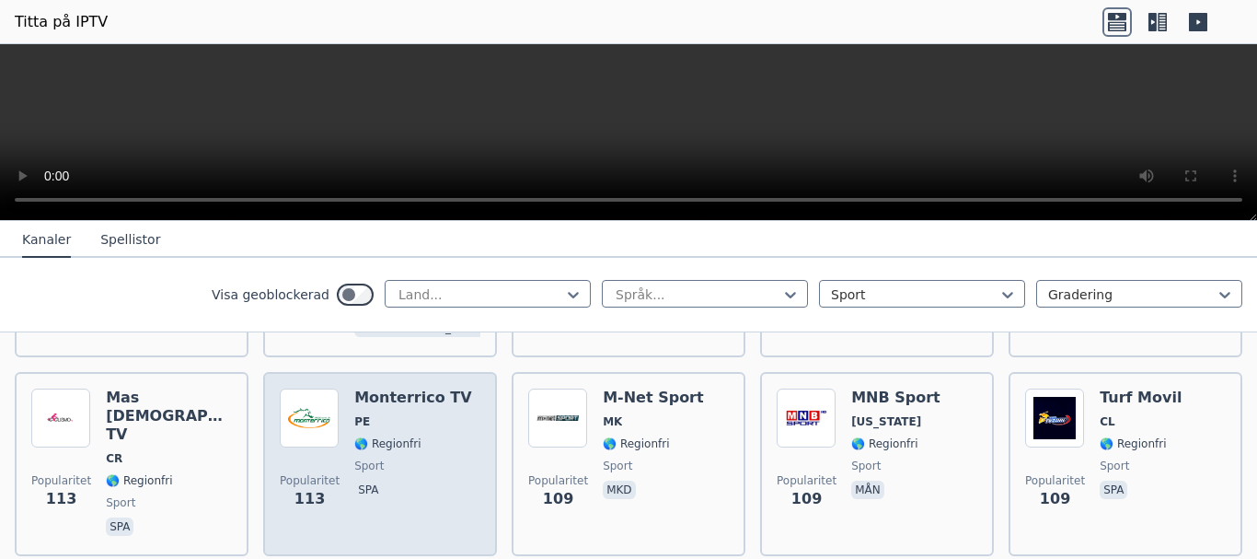
click at [414, 458] on span "sport" at bounding box center [412, 465] width 117 height 15
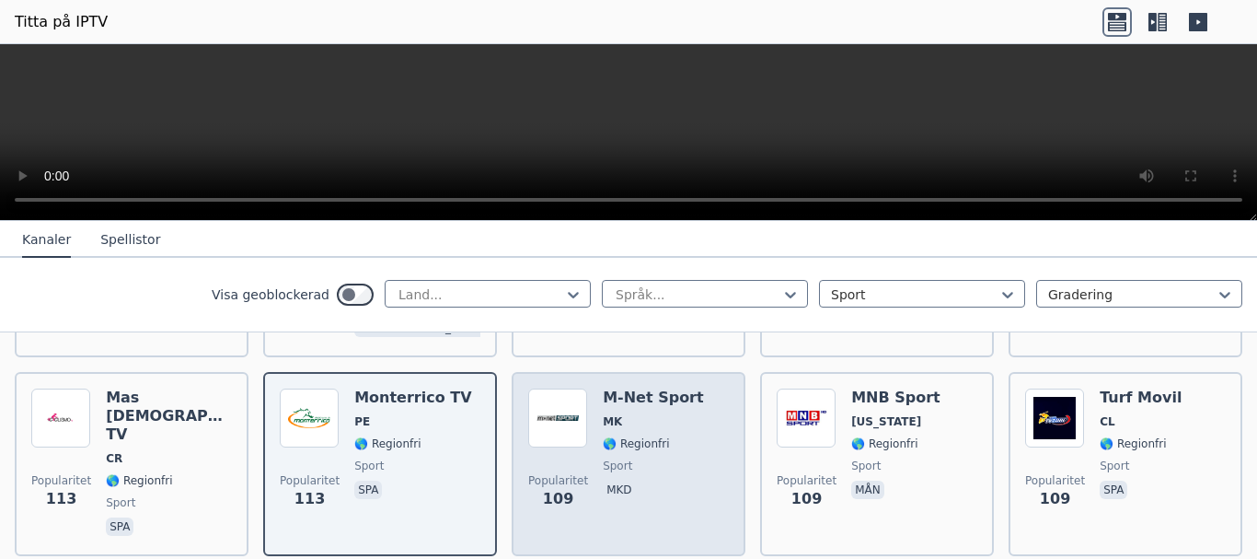
click at [650, 458] on span "sport" at bounding box center [653, 465] width 101 height 15
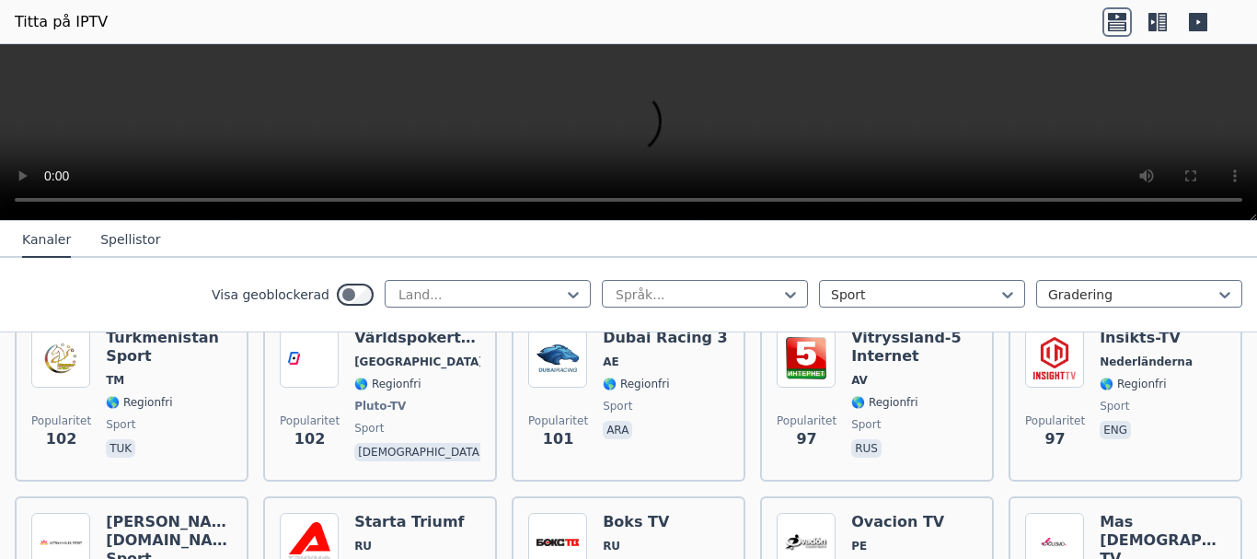
scroll to position [4048, 0]
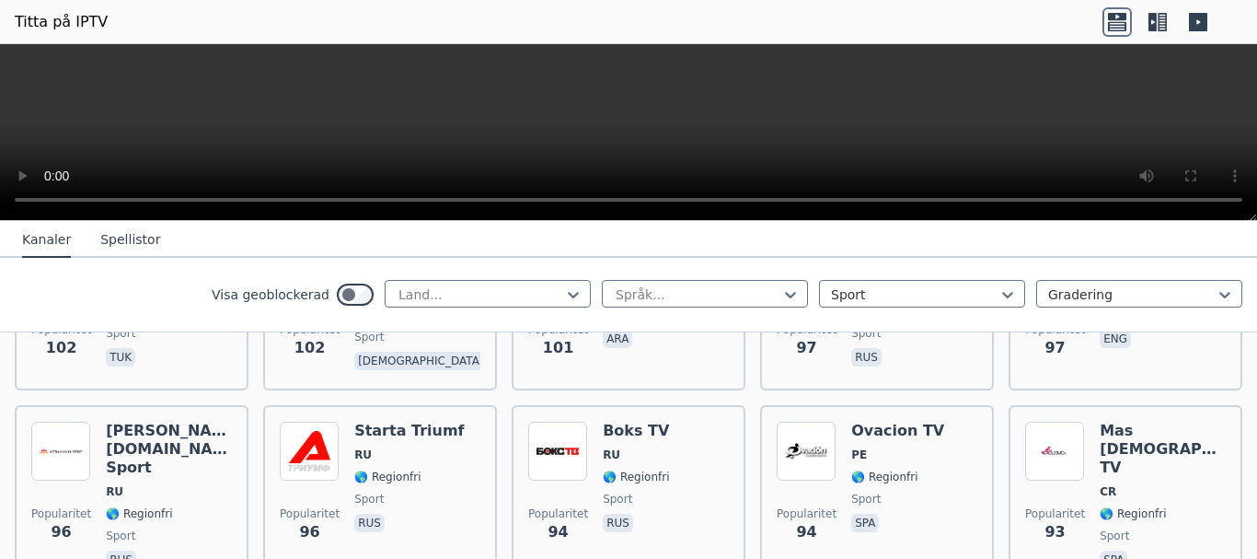
click at [650, 433] on div "Boks TV RU 🌎 Regionfri sport rus" at bounding box center [636, 496] width 66 height 151
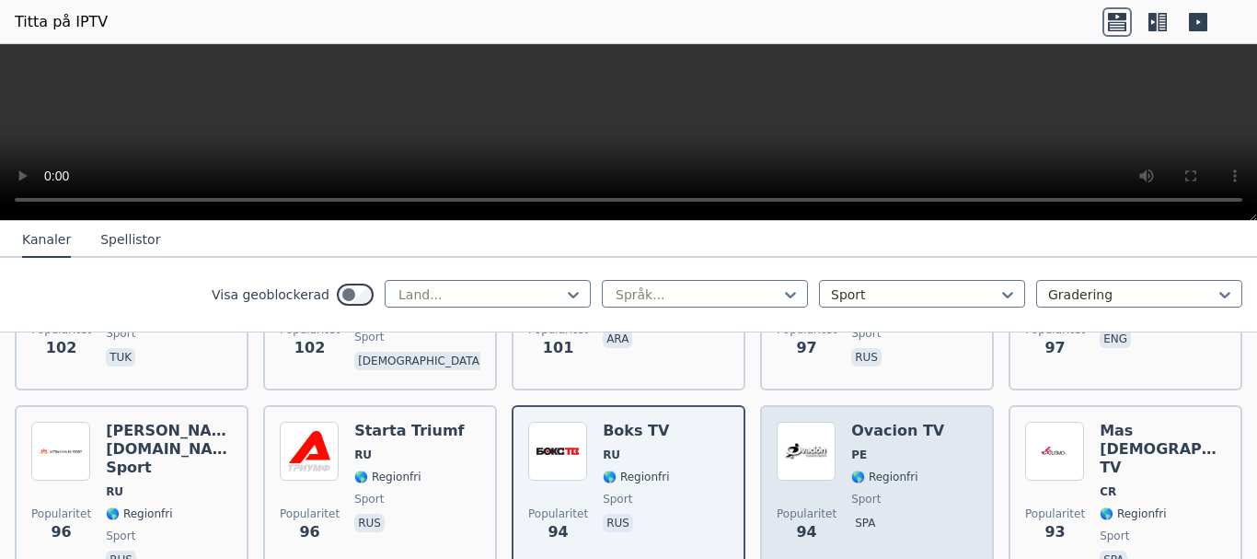
click at [879, 491] on span "sport" at bounding box center [897, 498] width 93 height 15
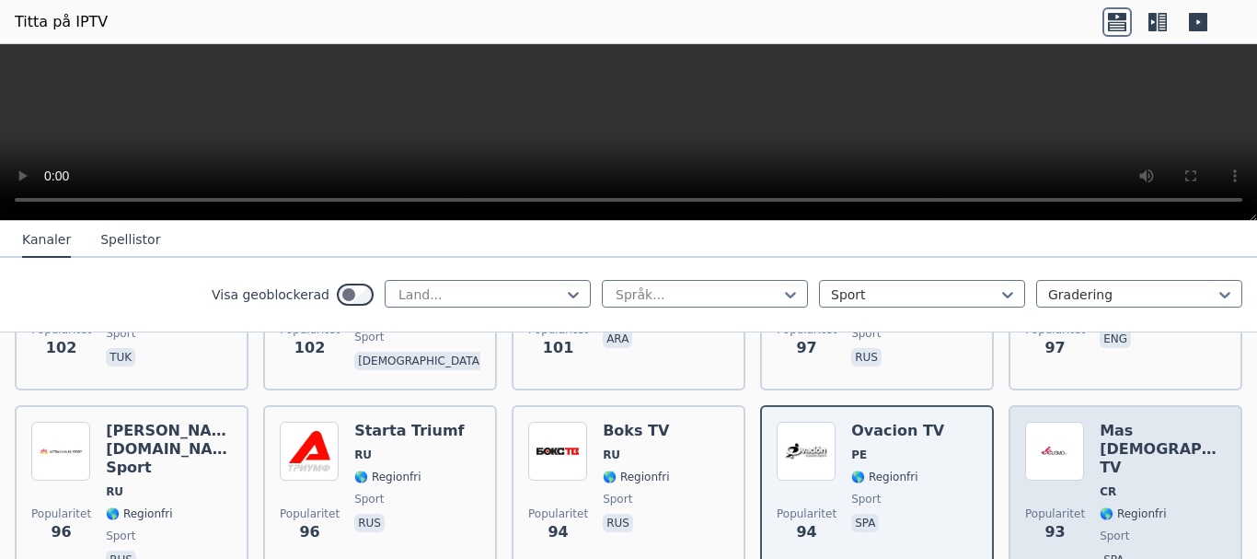
click at [1102, 507] on font "🌎 Regionfri" at bounding box center [1133, 513] width 66 height 13
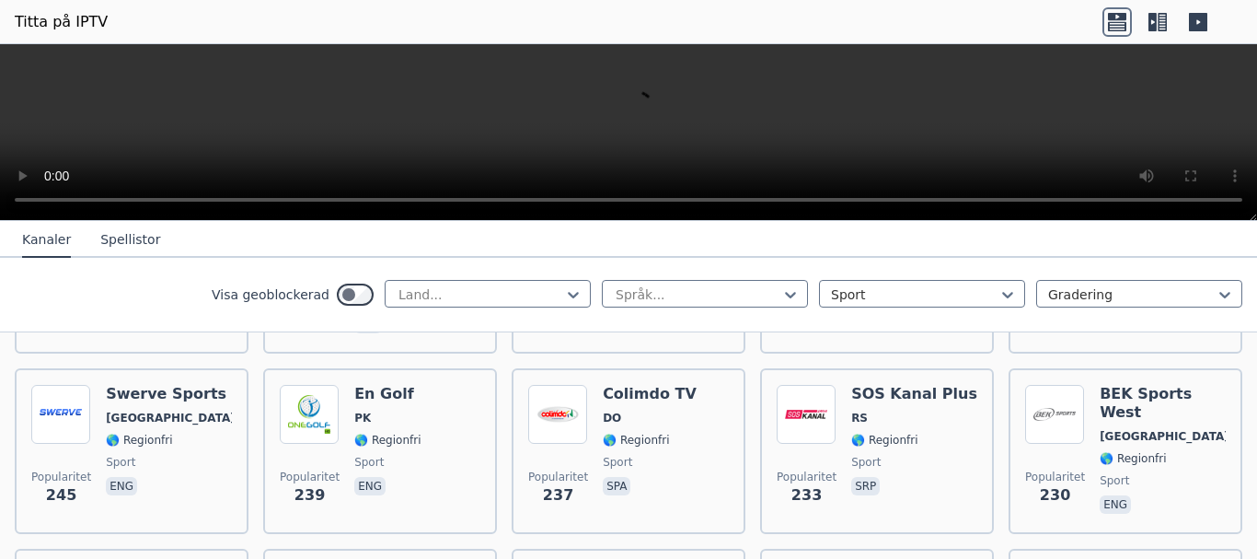
scroll to position [1288, 0]
